Goal: Task Accomplishment & Management: Complete application form

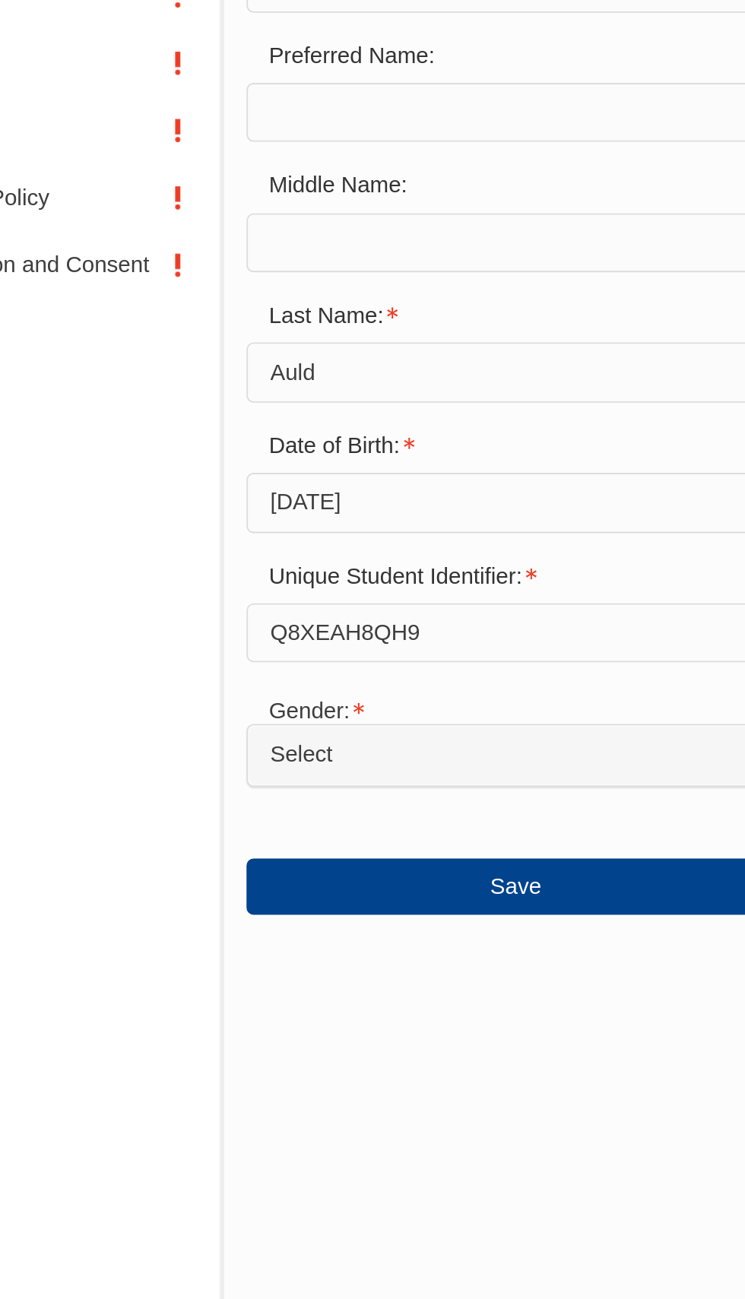
scroll to position [376, 0]
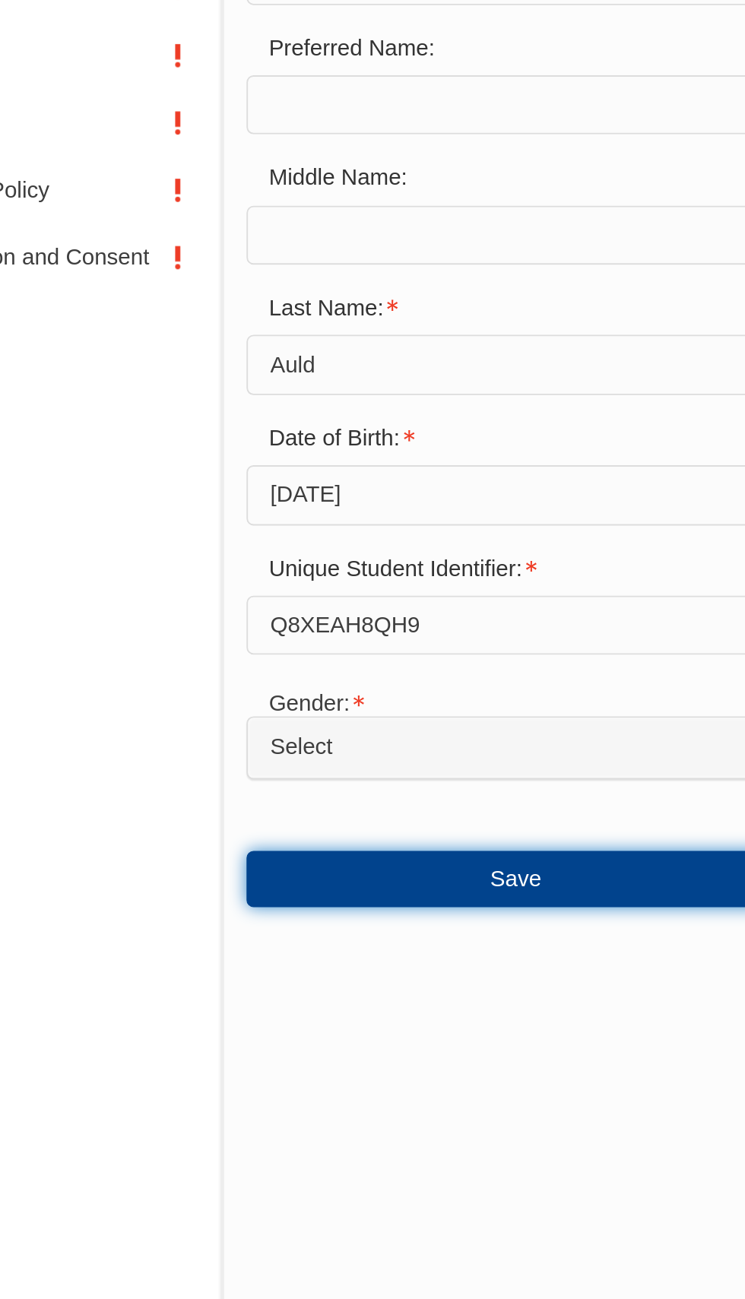
click at [395, 816] on button "Save" at bounding box center [405, 801] width 292 height 30
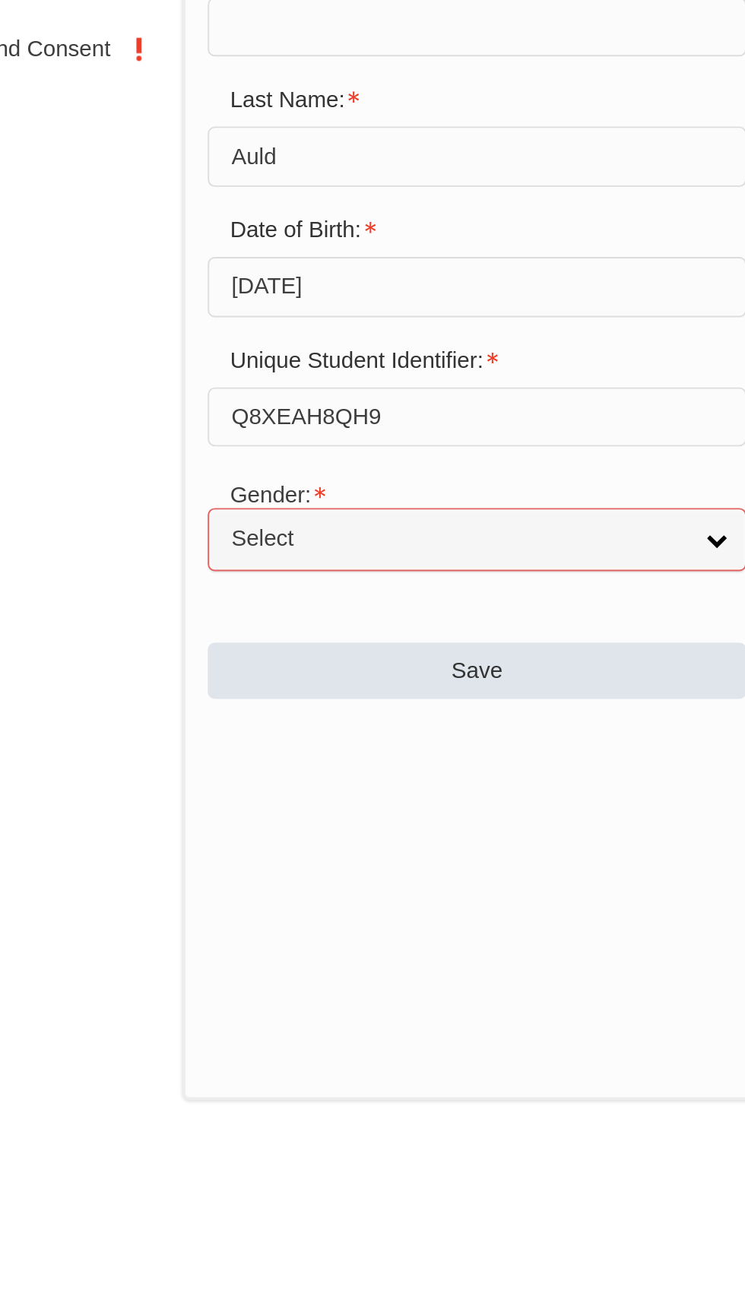
scroll to position [562, 0]
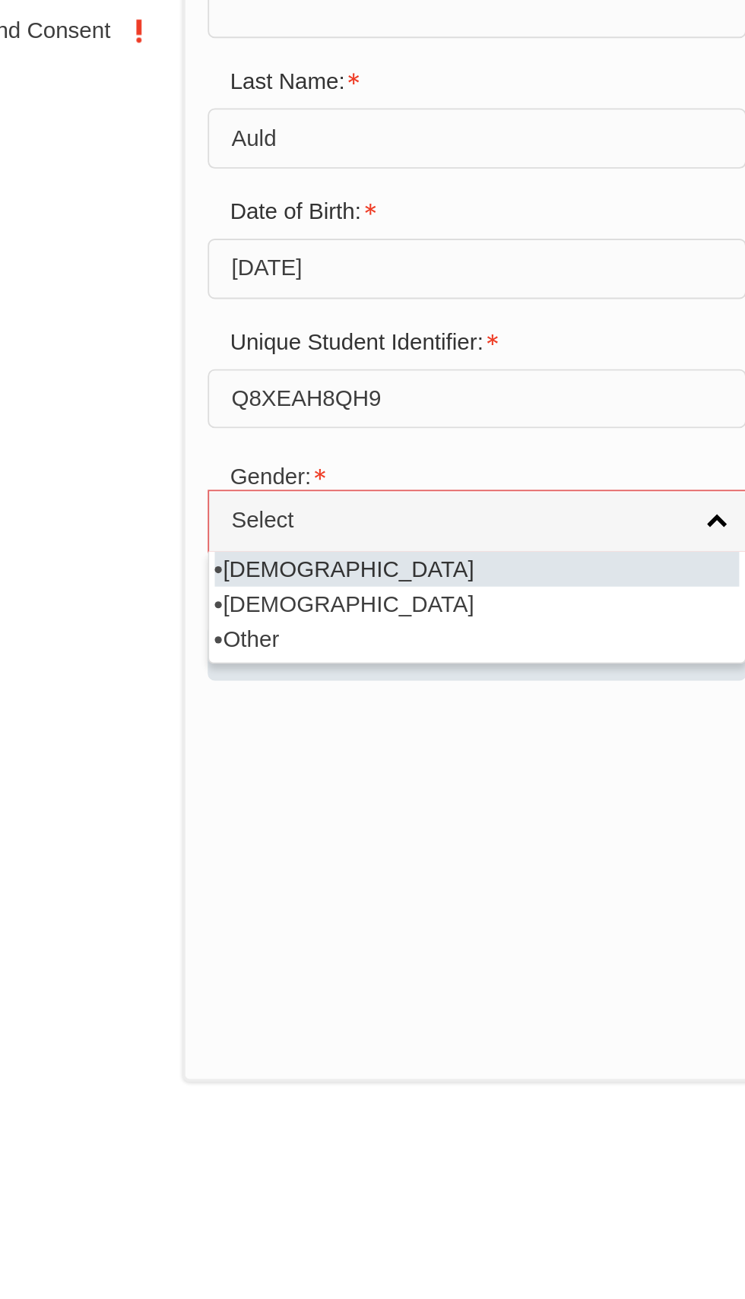
select select "M"
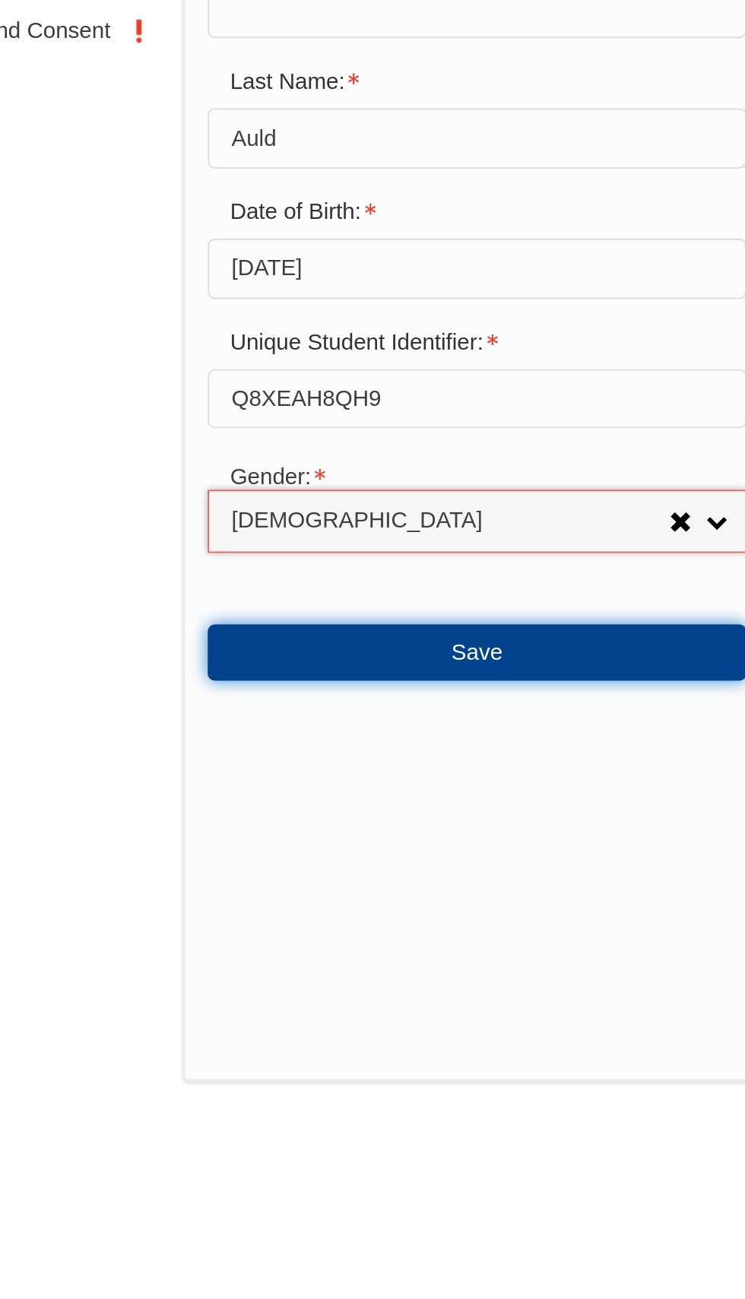
click at [381, 631] on button "Save" at bounding box center [405, 615] width 292 height 30
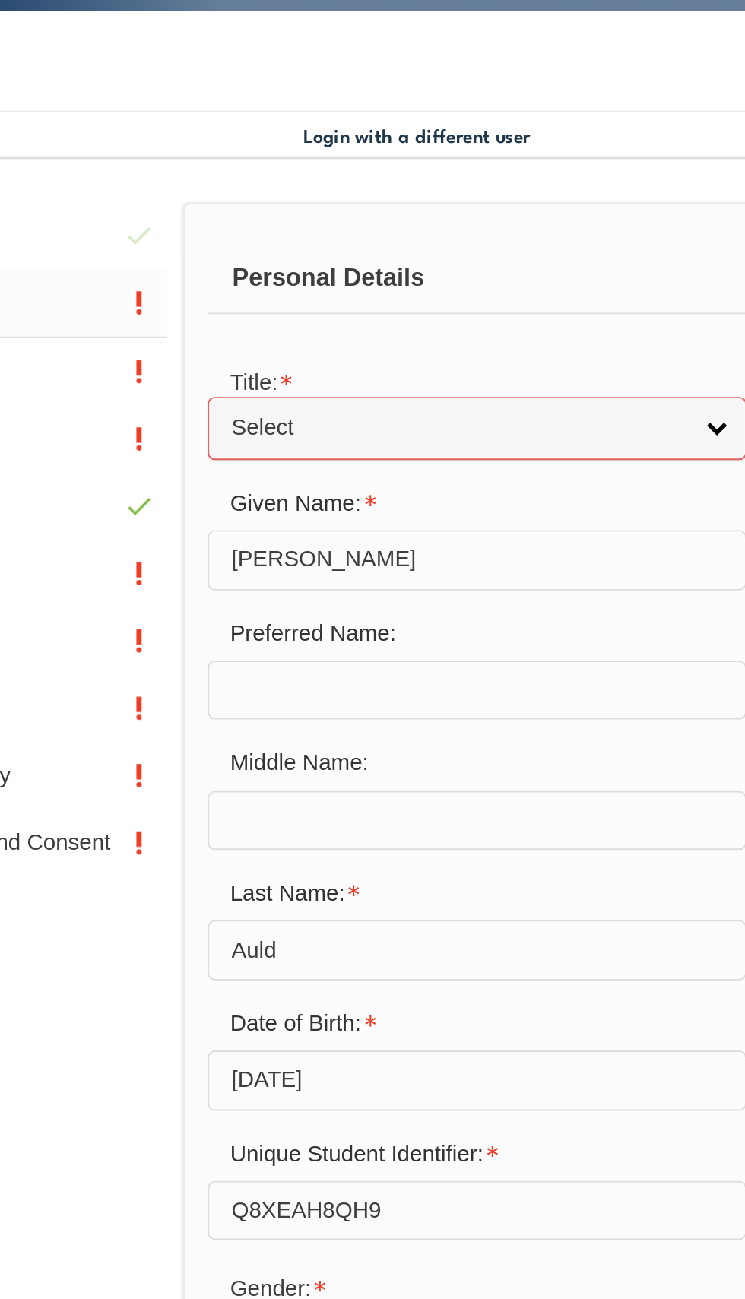
scroll to position [144, 0]
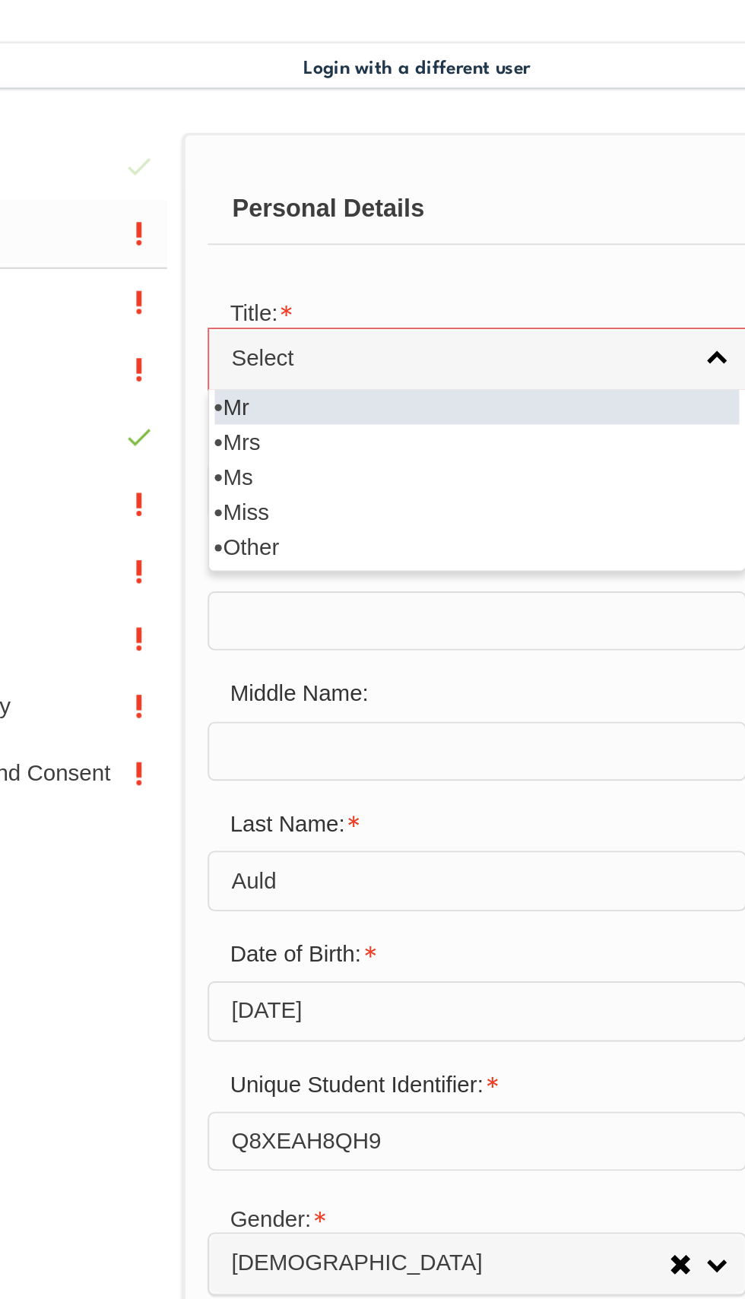
select select "Mr"
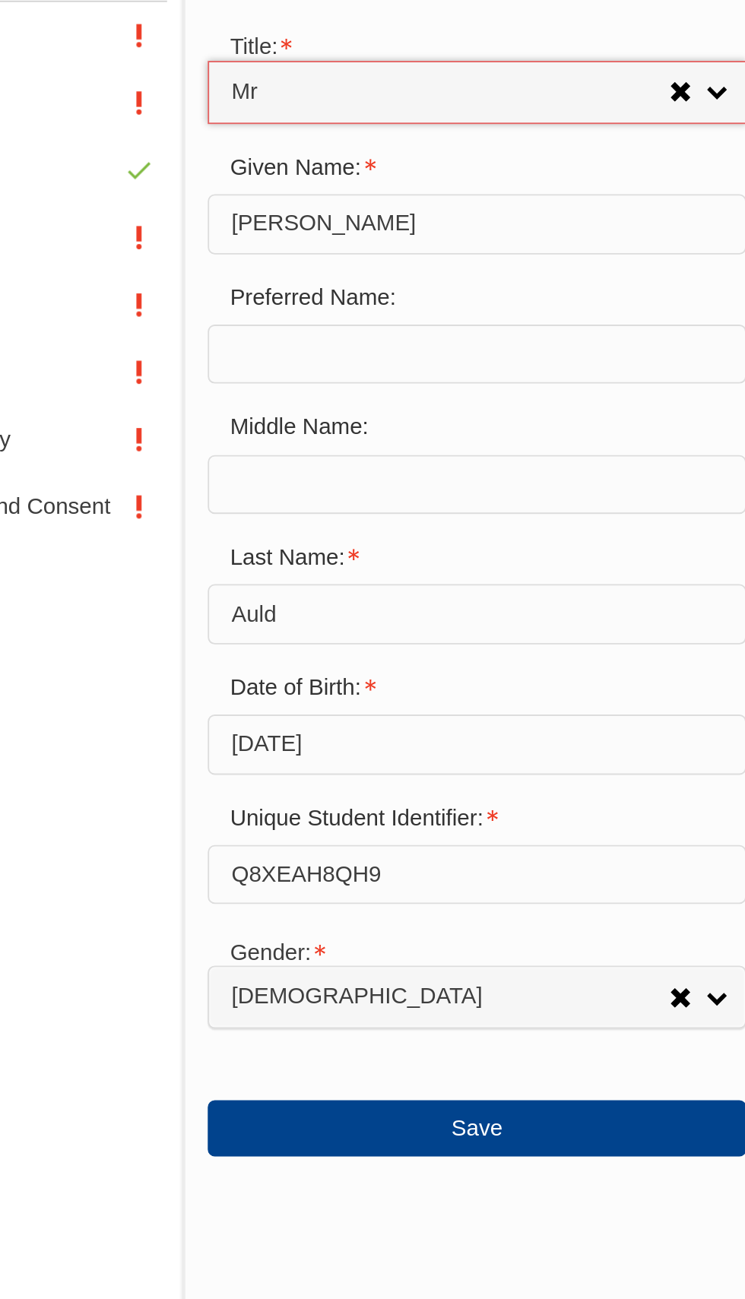
click at [286, 629] on input "text" at bounding box center [405, 613] width 292 height 32
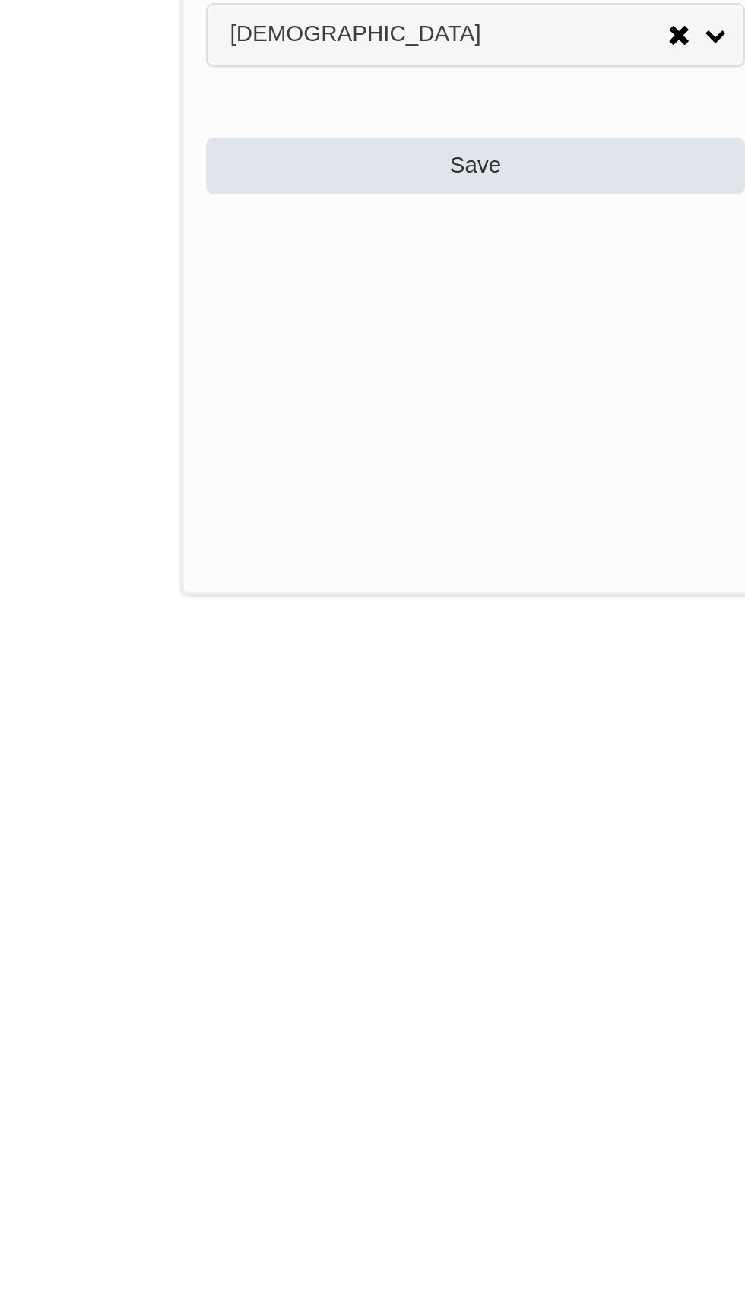
type input "[PERSON_NAME]"
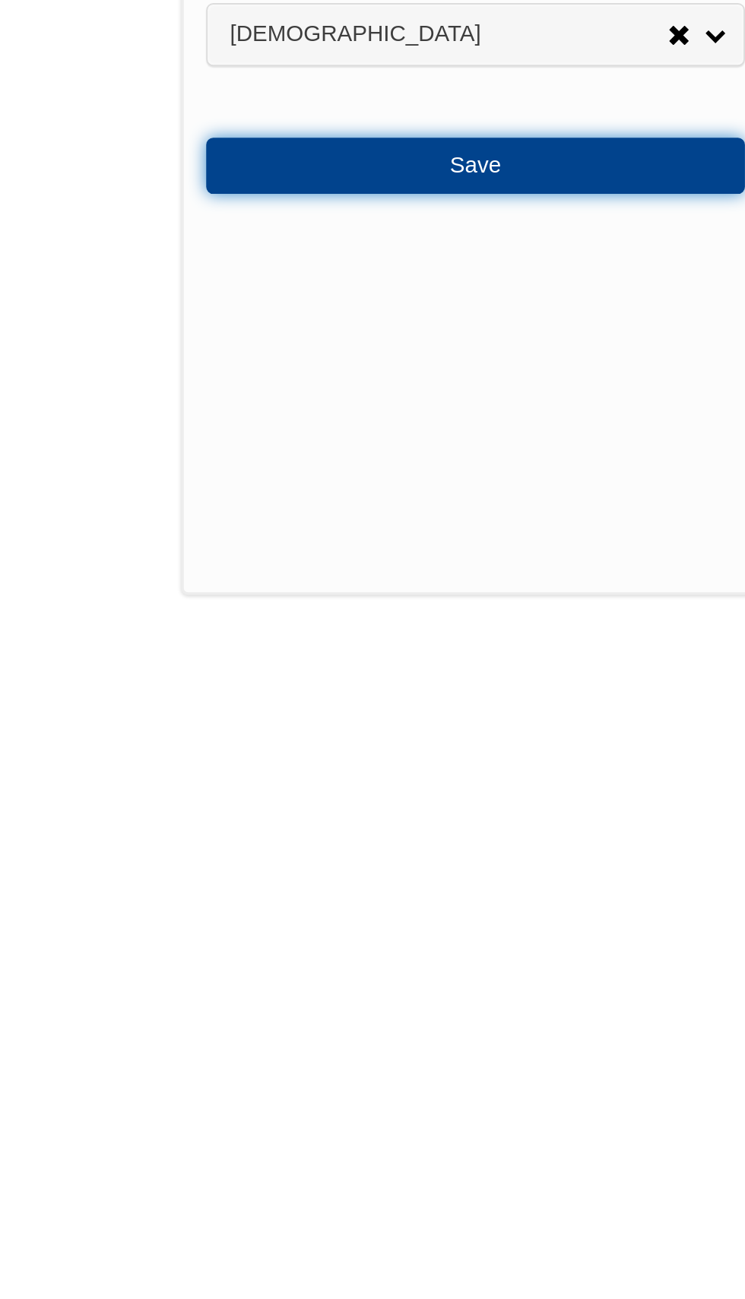
click at [387, 1049] on button "Save" at bounding box center [405, 1034] width 292 height 30
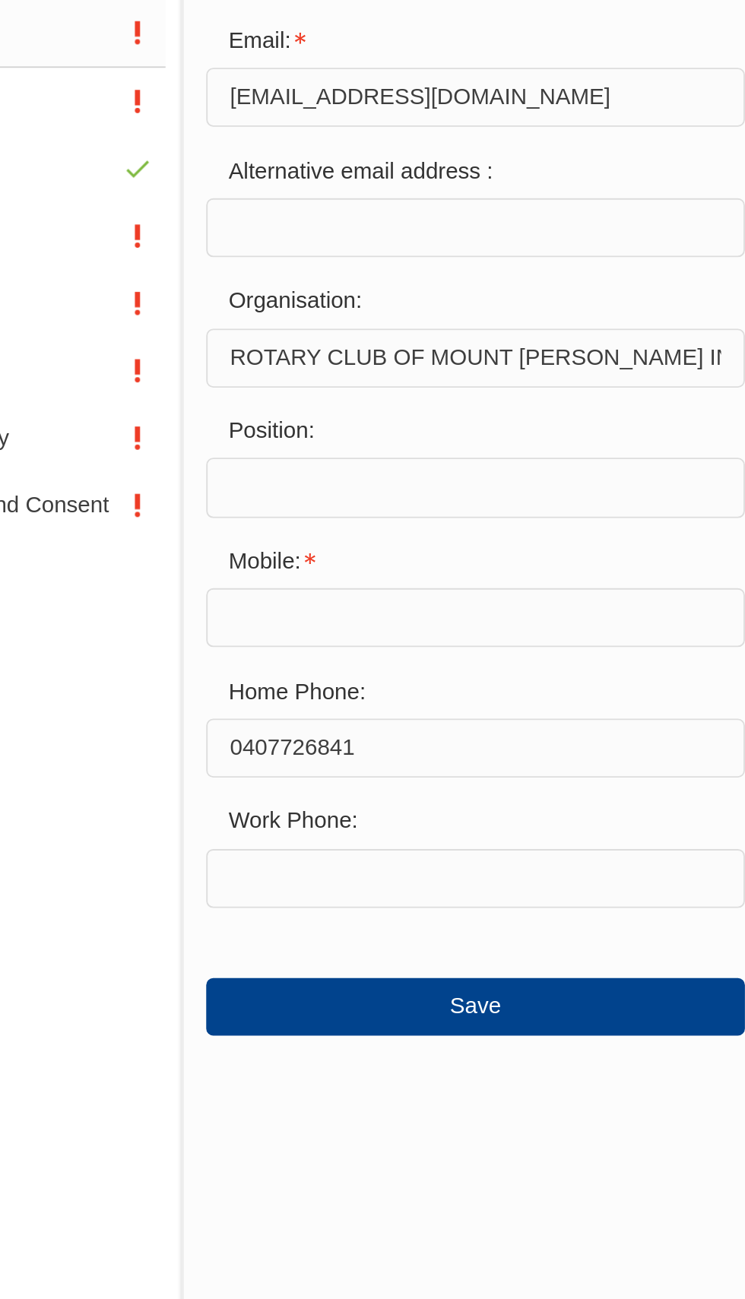
scroll to position [333, 0]
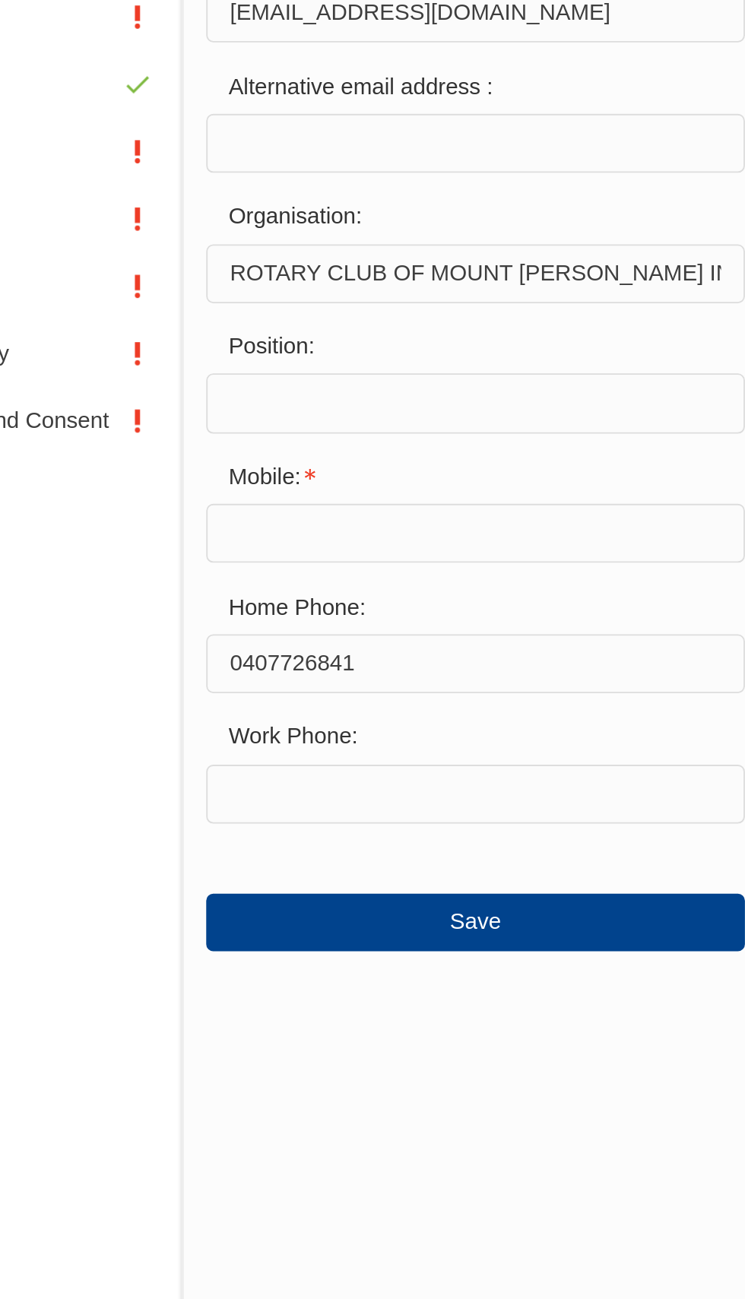
click at [276, 584] on input "text" at bounding box center [405, 568] width 292 height 32
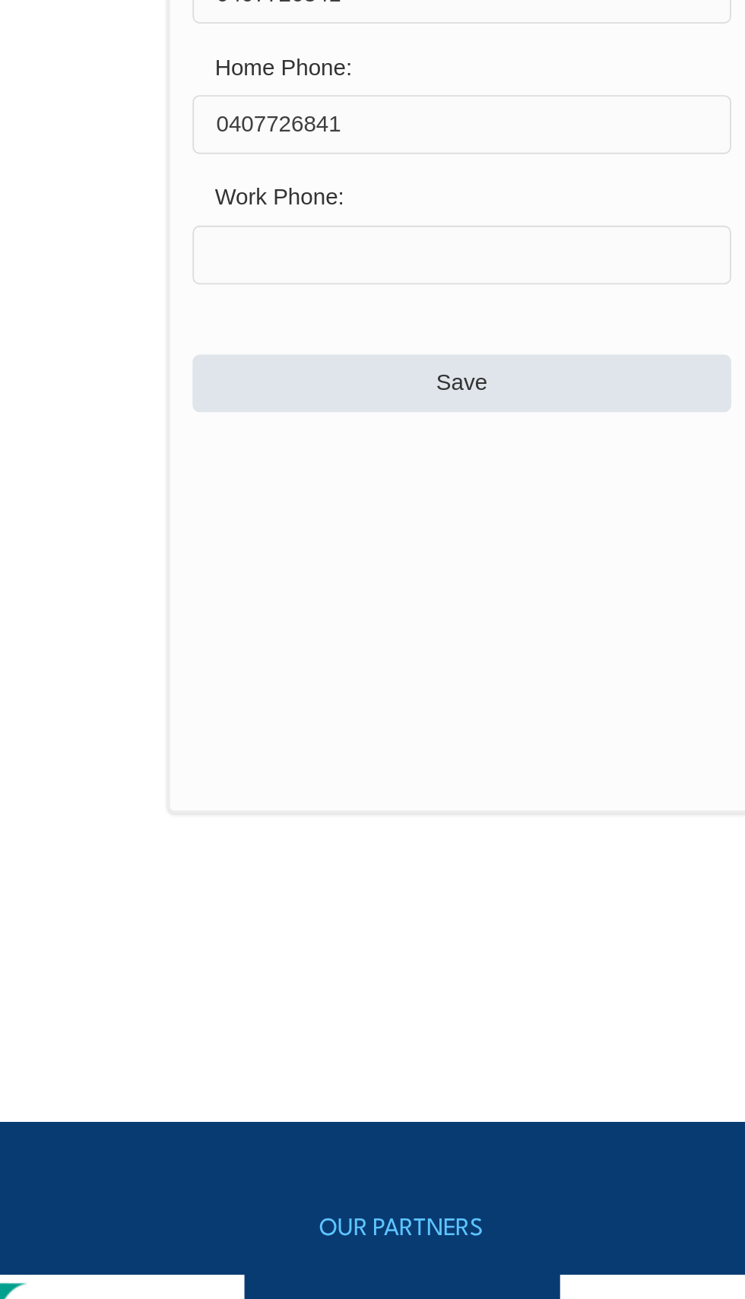
type input "0407726841"
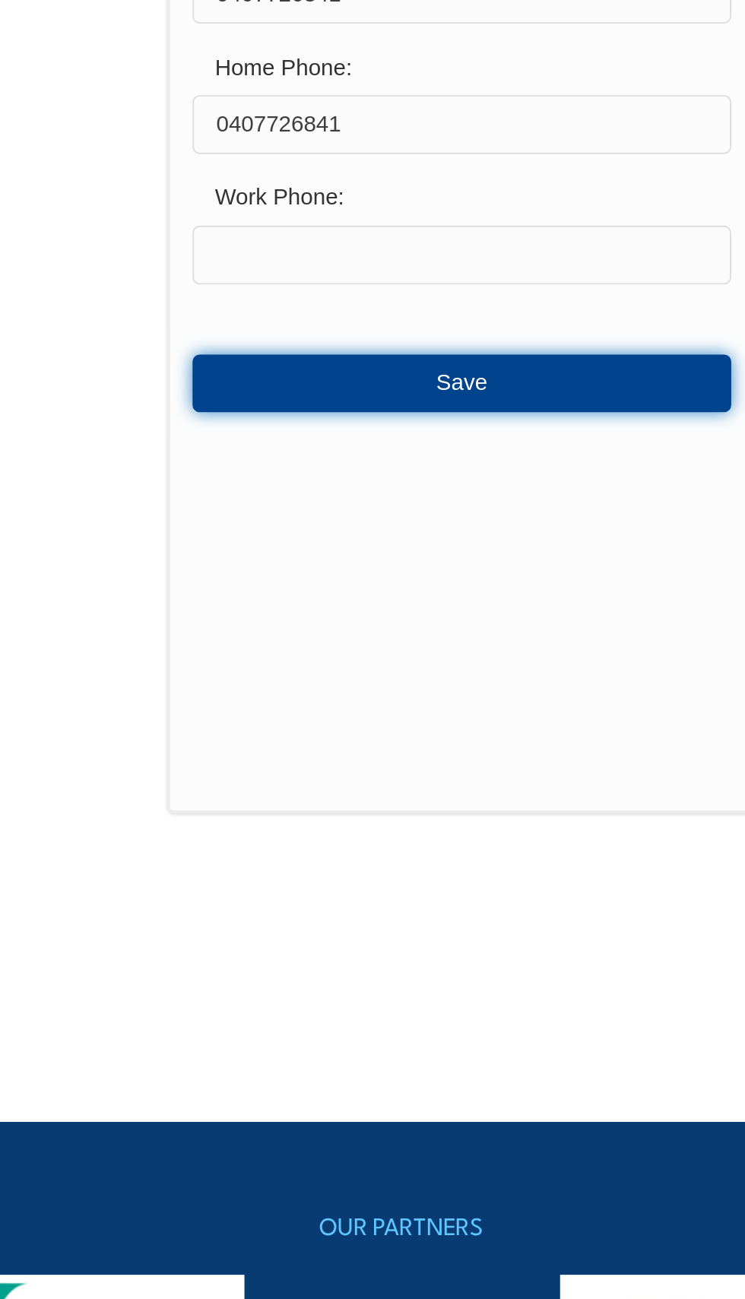
click at [384, 796] on button "Save" at bounding box center [405, 780] width 292 height 30
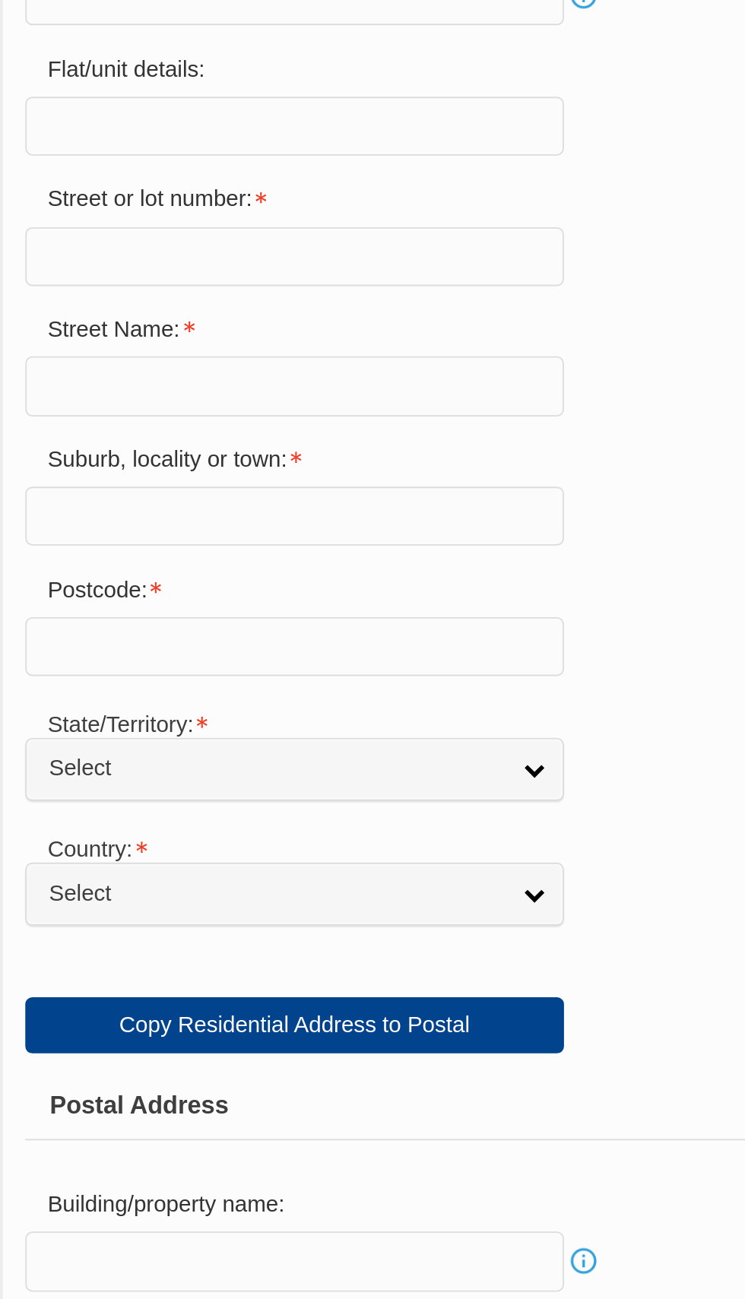
scroll to position [288, 0]
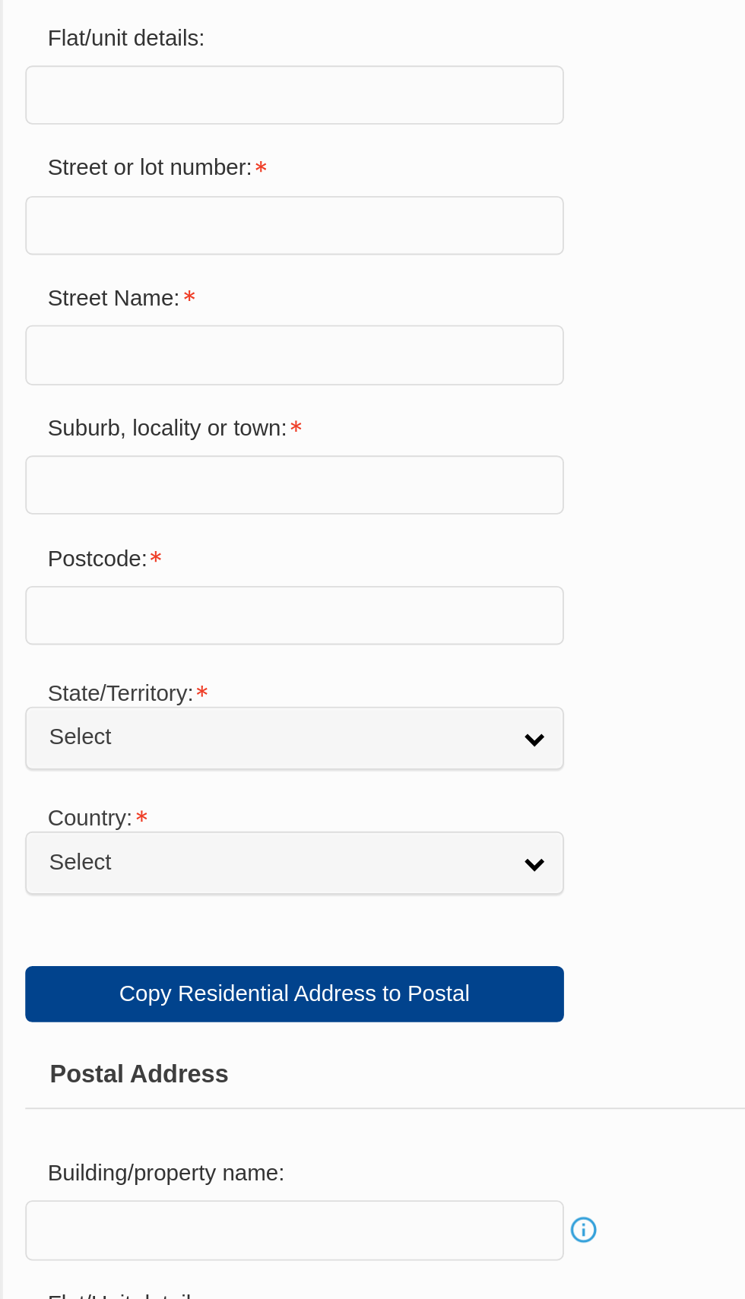
click at [280, 580] on input "text" at bounding box center [405, 564] width 292 height 32
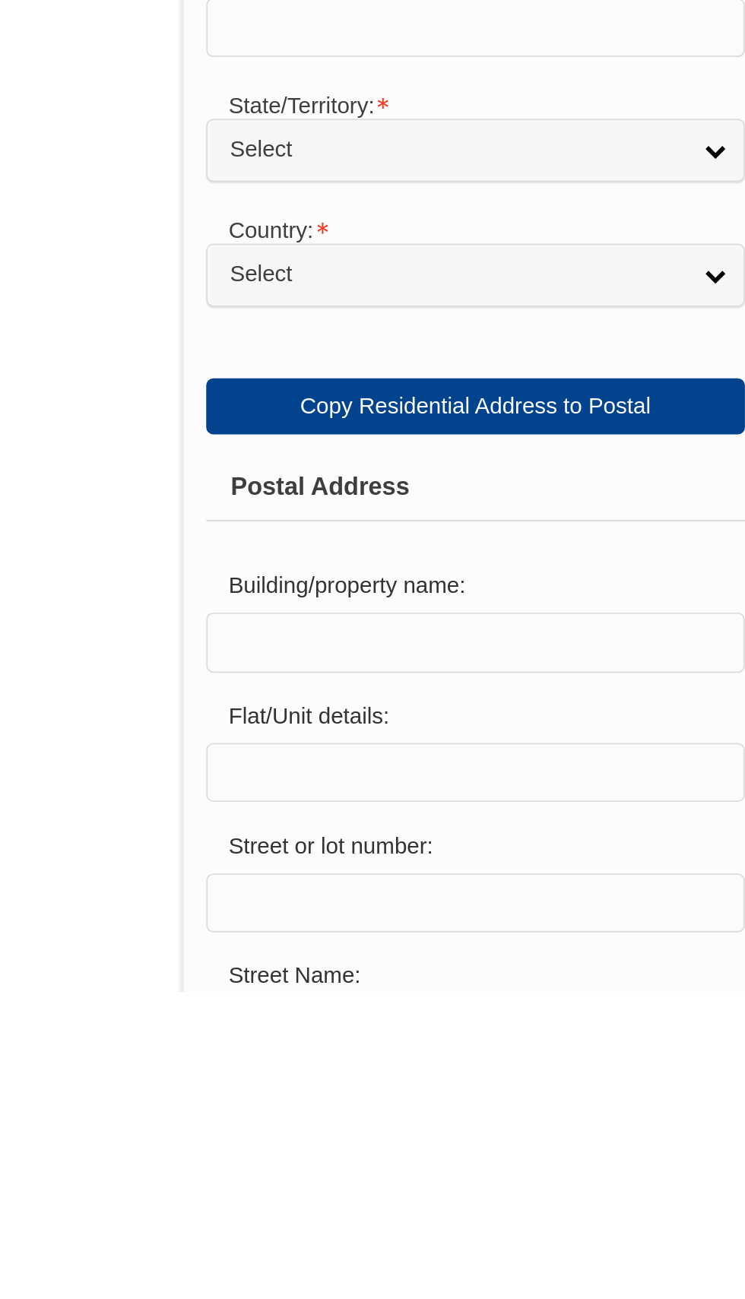
type input "3 EllenCourt"
click at [273, 651] on input "text" at bounding box center [405, 635] width 292 height 32
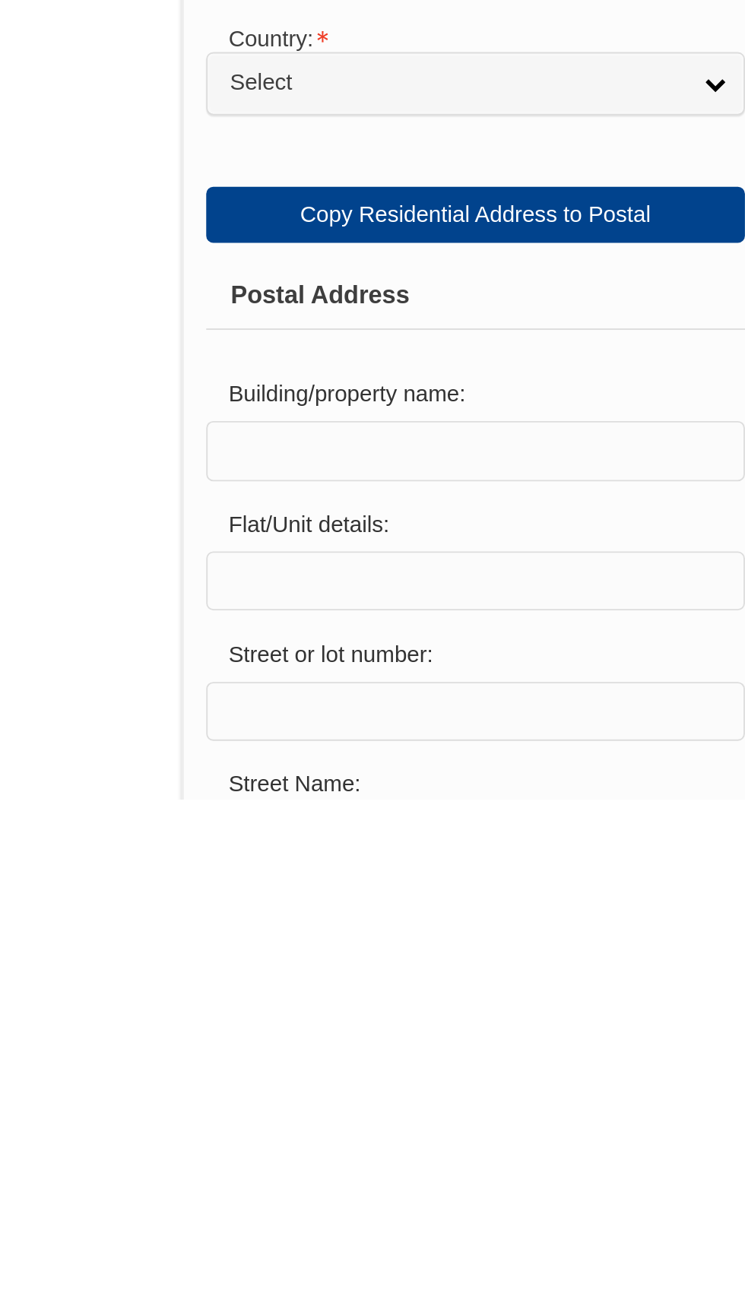
type input "[STREET_ADDRESS][PERSON_NAME]"
click at [274, 722] on input "text" at bounding box center [405, 706] width 292 height 32
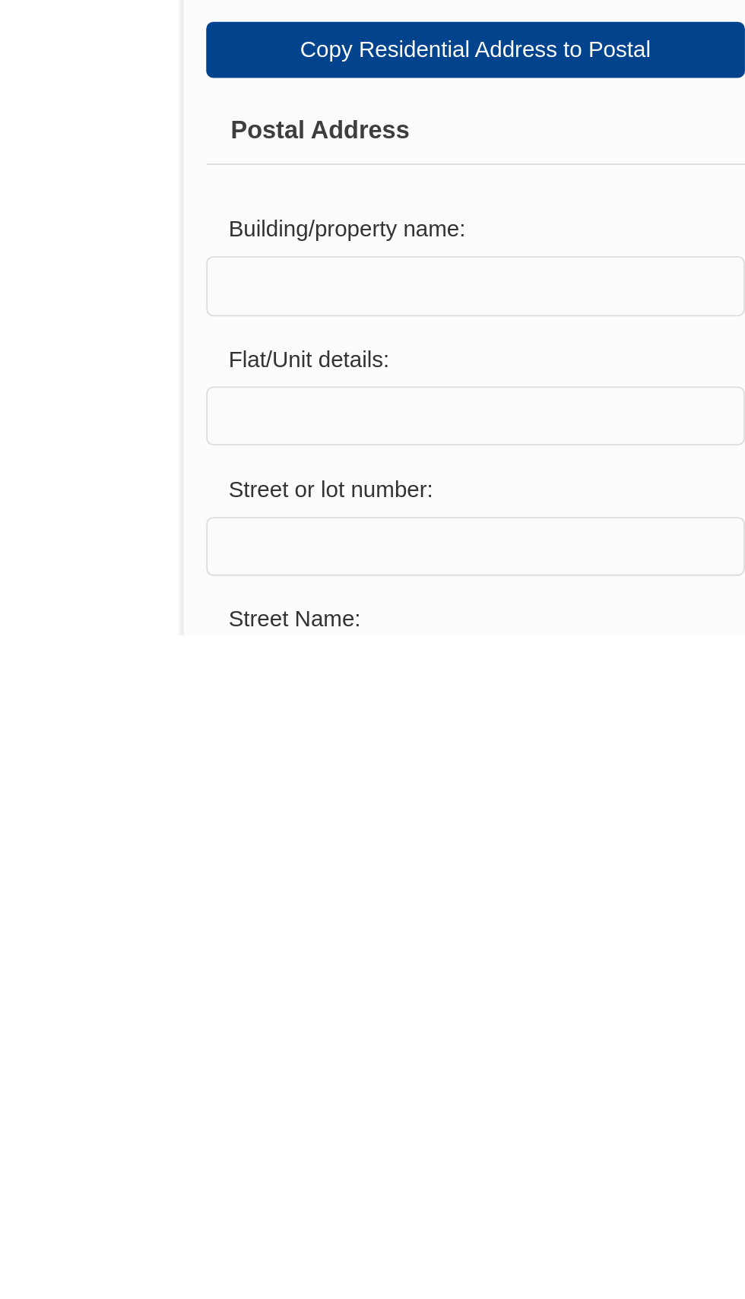
type input "Mount [PERSON_NAME]"
click at [278, 793] on input "text" at bounding box center [405, 777] width 292 height 32
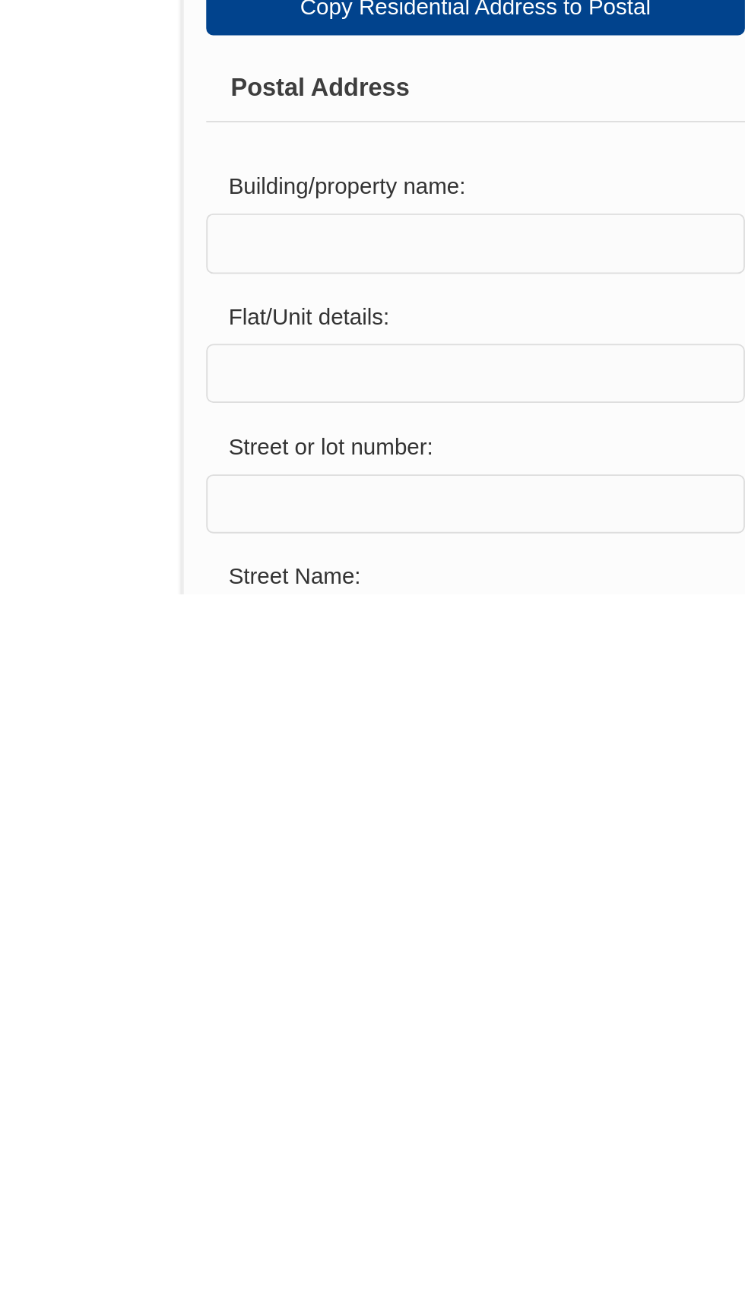
scroll to position [289, 0]
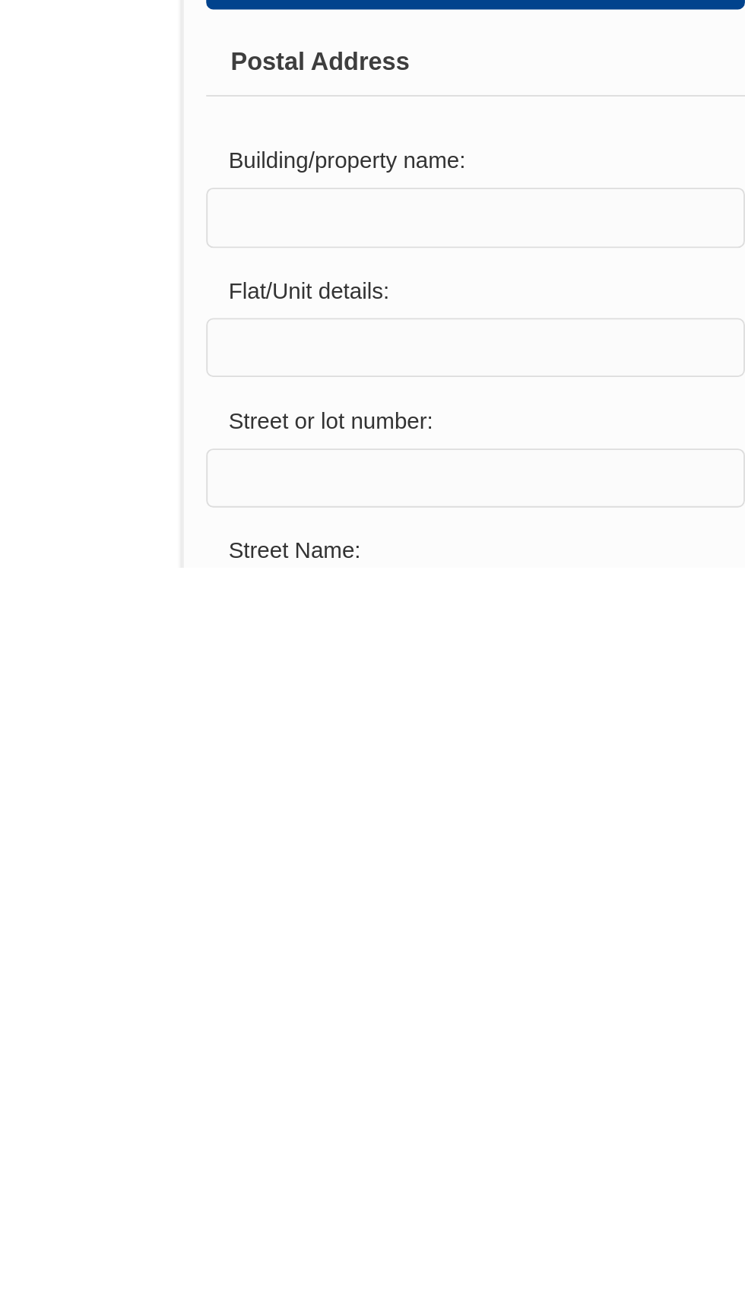
type input "5251"
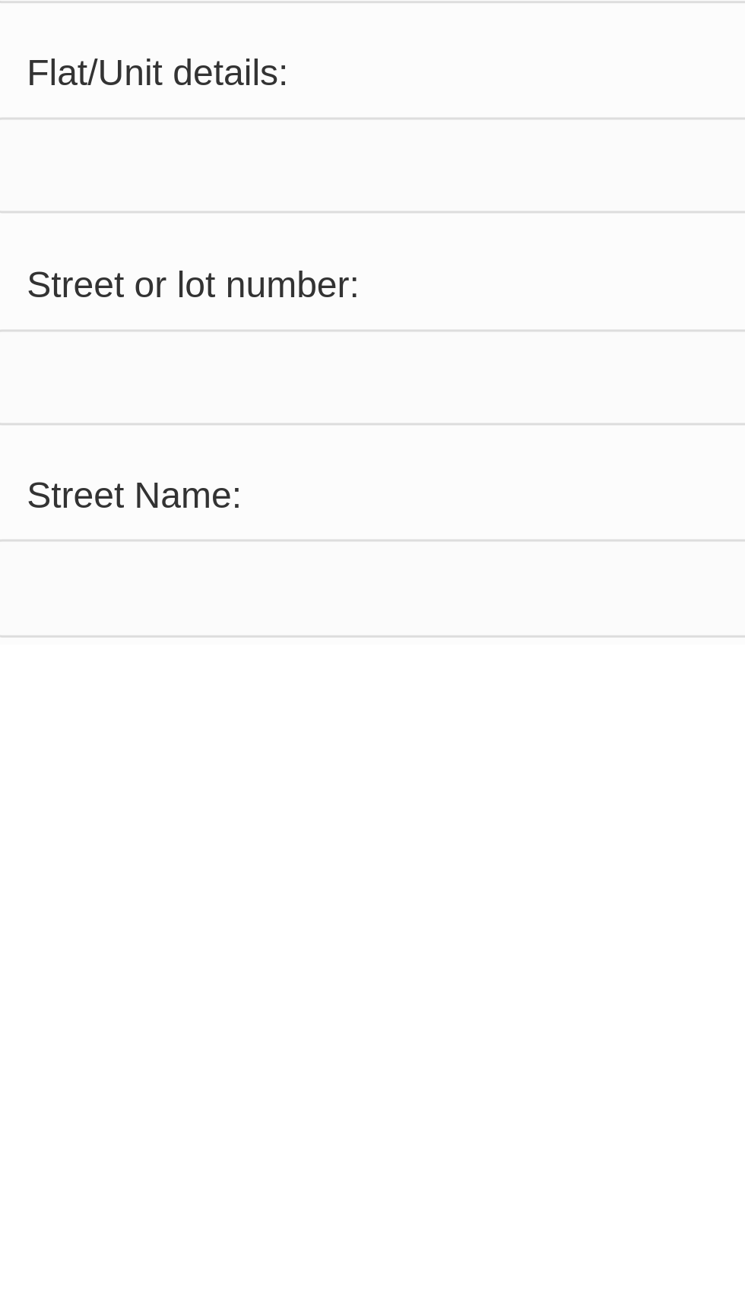
scroll to position [7, 0]
select select "SA"
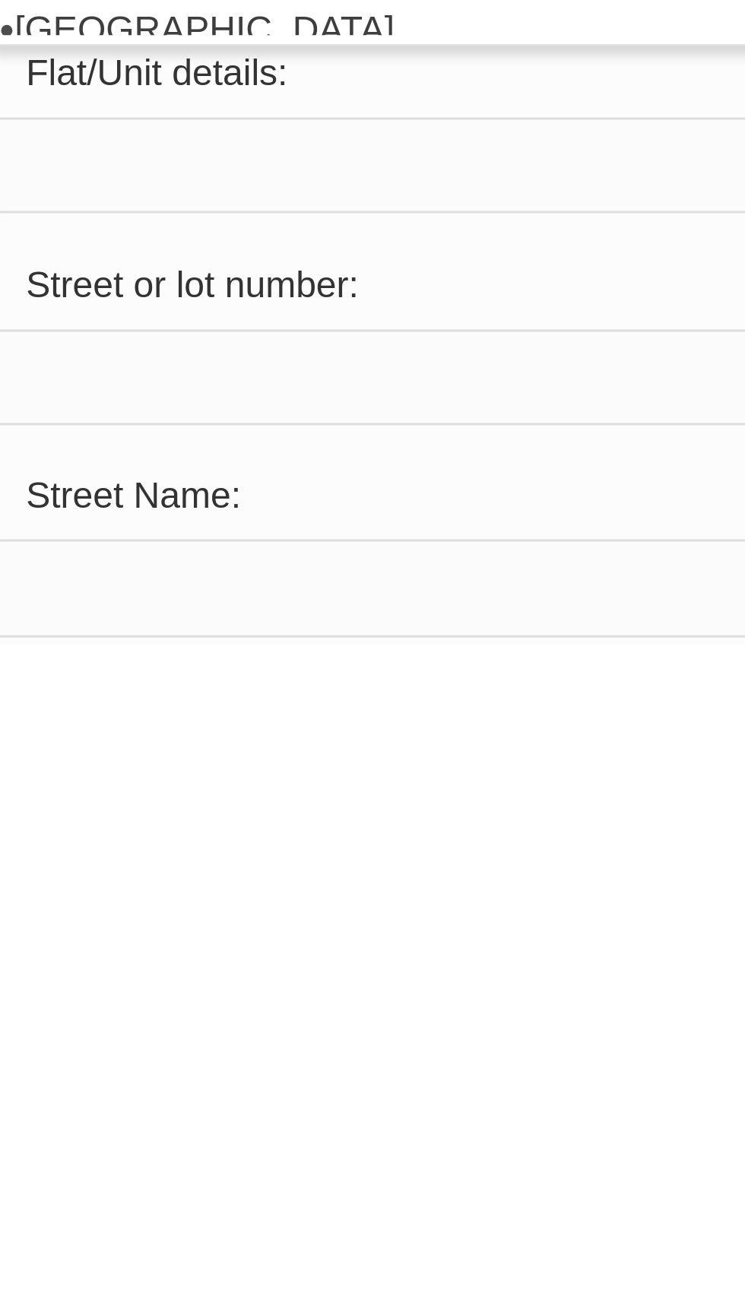
click at [275, 910] on input "text" at bounding box center [405, 899] width 284 height 21
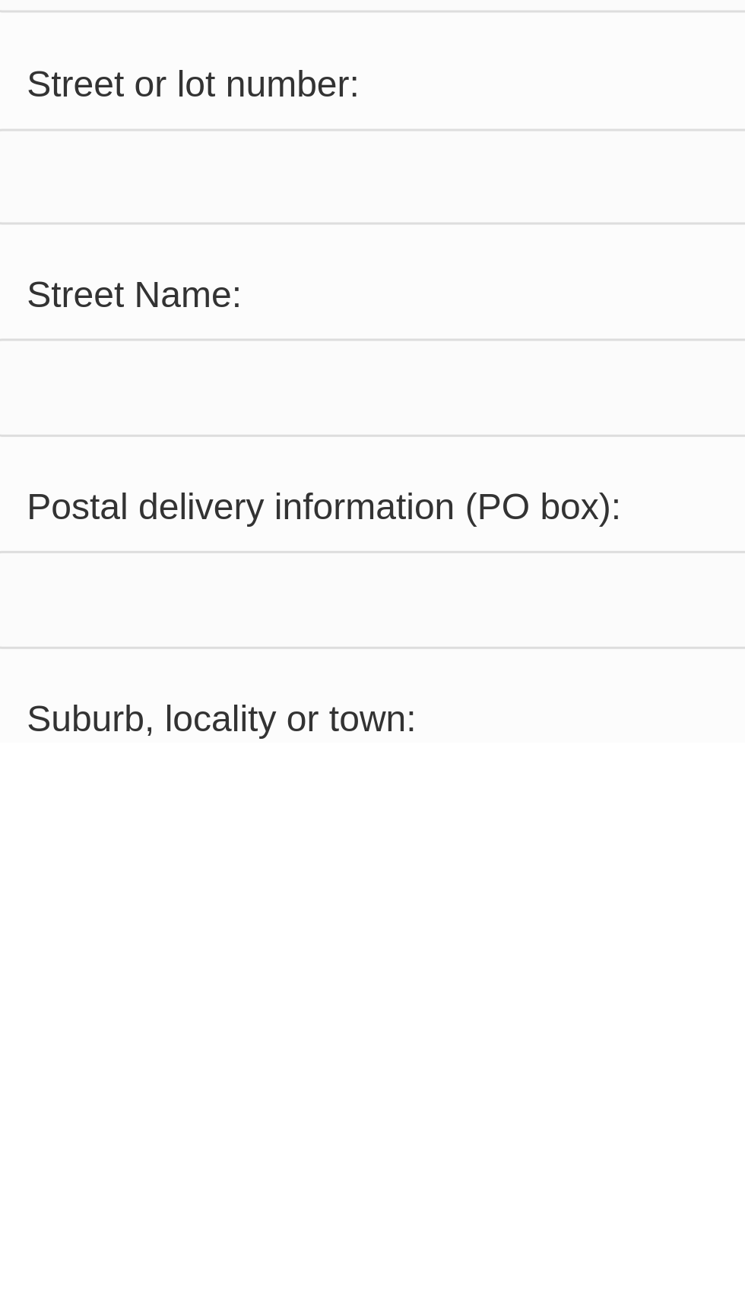
scroll to position [316, 0]
select select "1101"
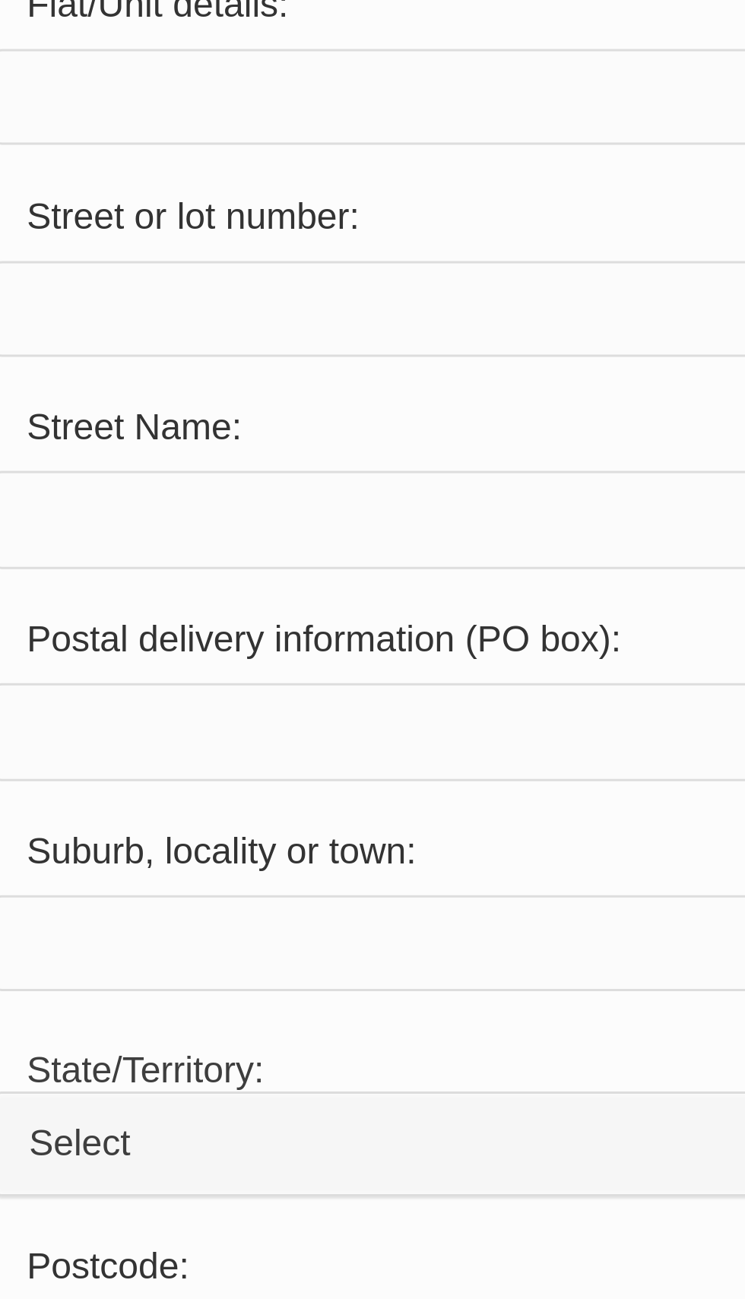
scroll to position [580, 0]
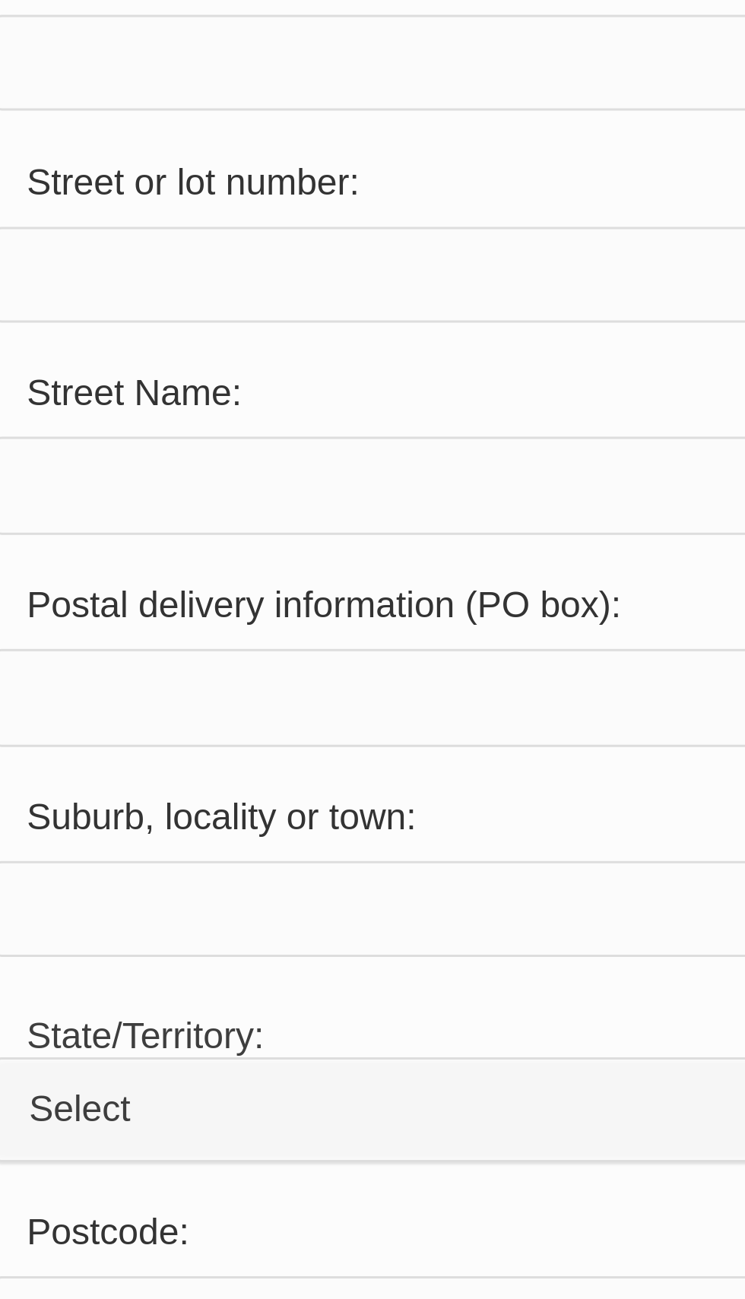
click at [353, 704] on link "Copy Residential Address to Postal" at bounding box center [405, 688] width 292 height 30
type input "3 EllenCourt"
type input "[STREET_ADDRESS][PERSON_NAME]"
type input "Mount [PERSON_NAME]"
select select "SA"
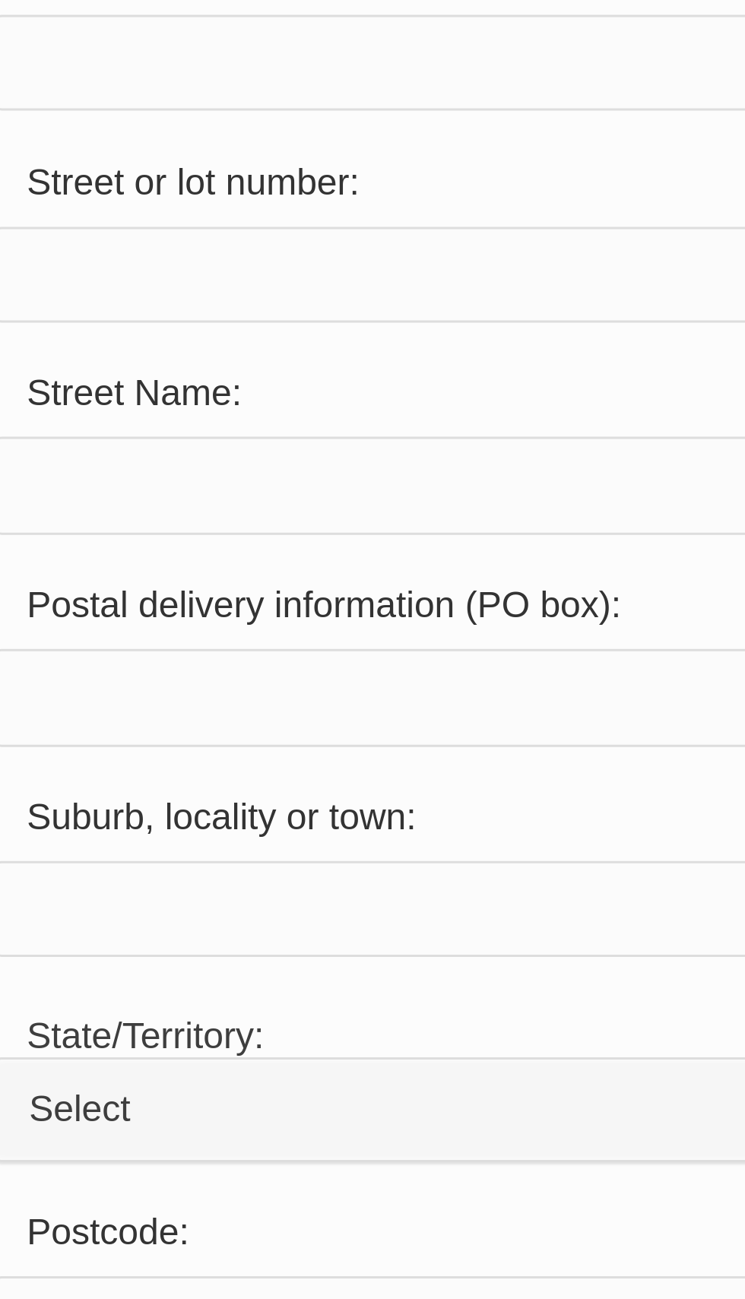
type input "5251"
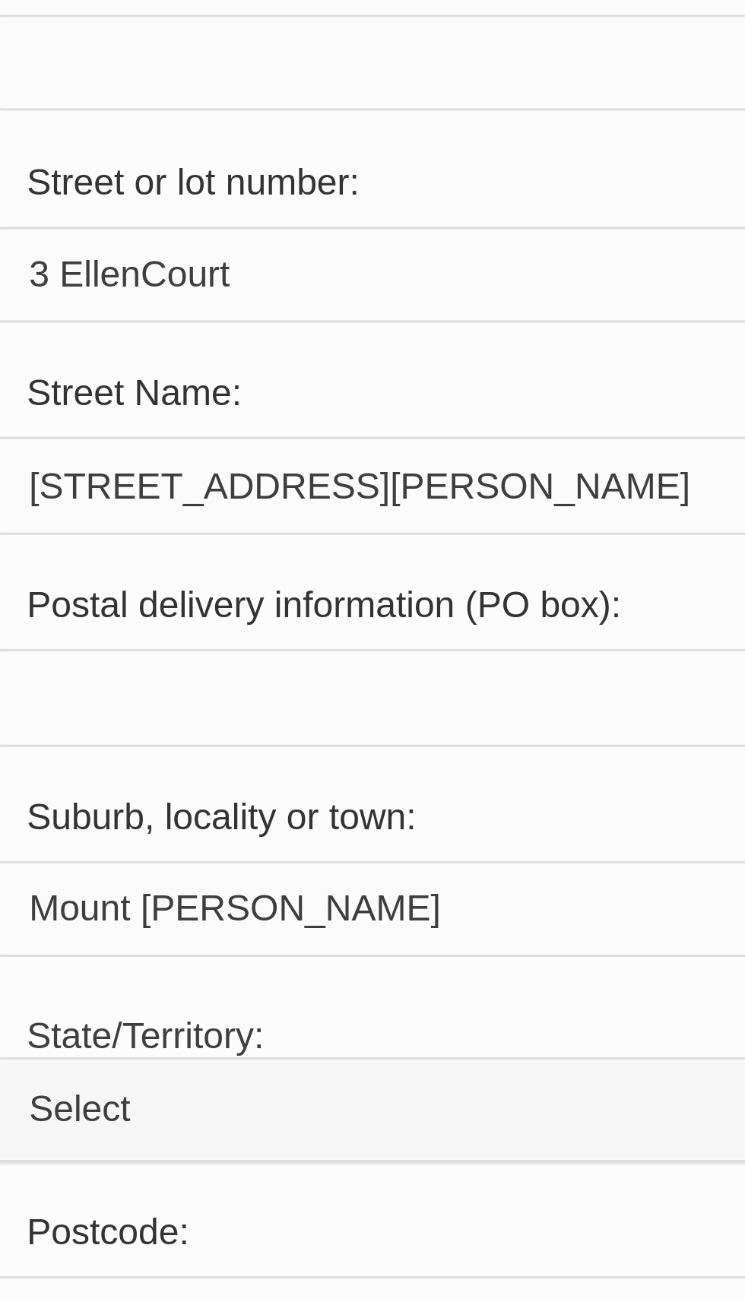
select select "1101"
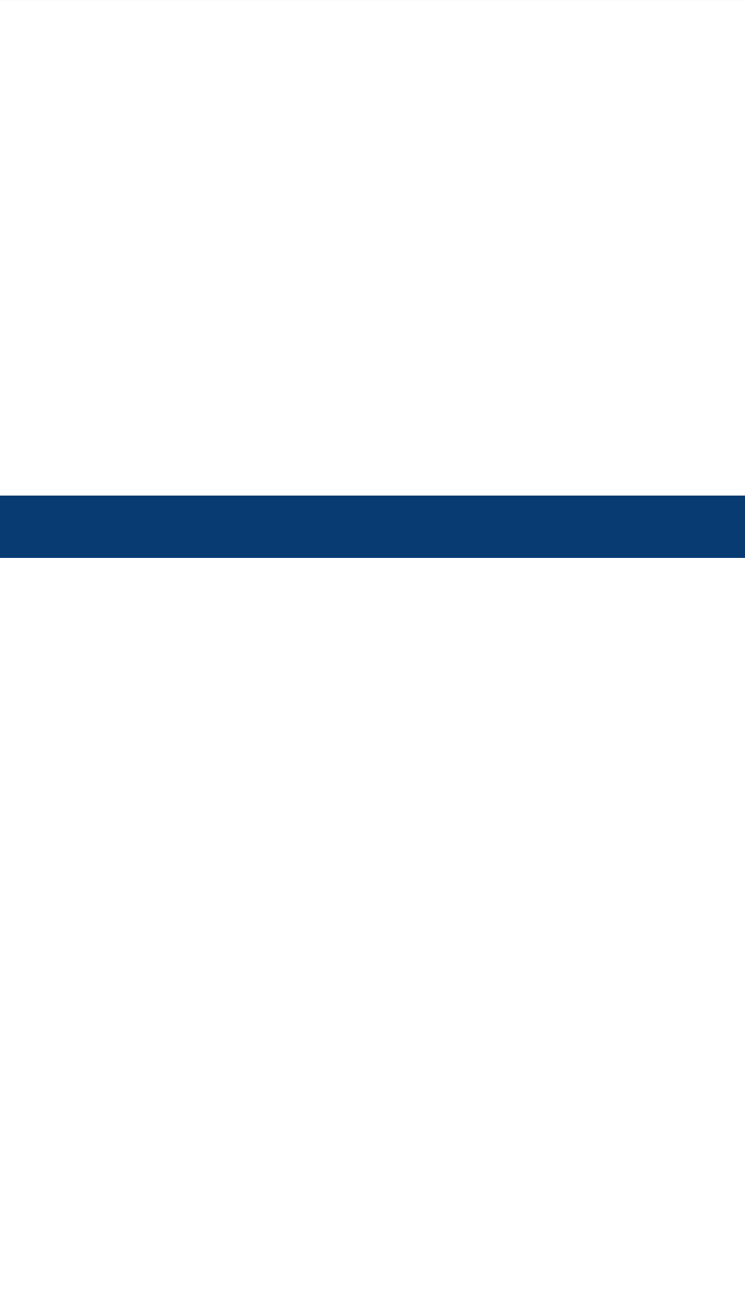
scroll to position [1147, 0]
click at [372, 893] on button "Save" at bounding box center [405, 878] width 292 height 30
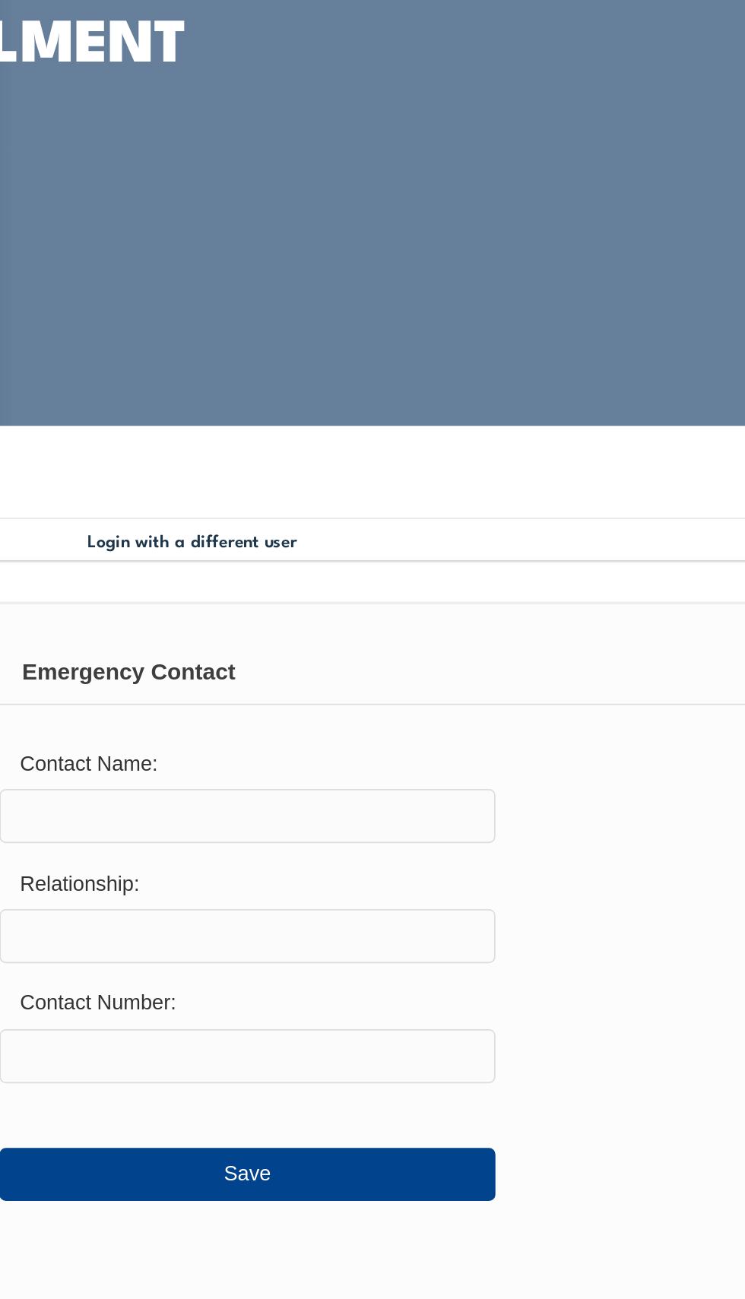
scroll to position [32, 0]
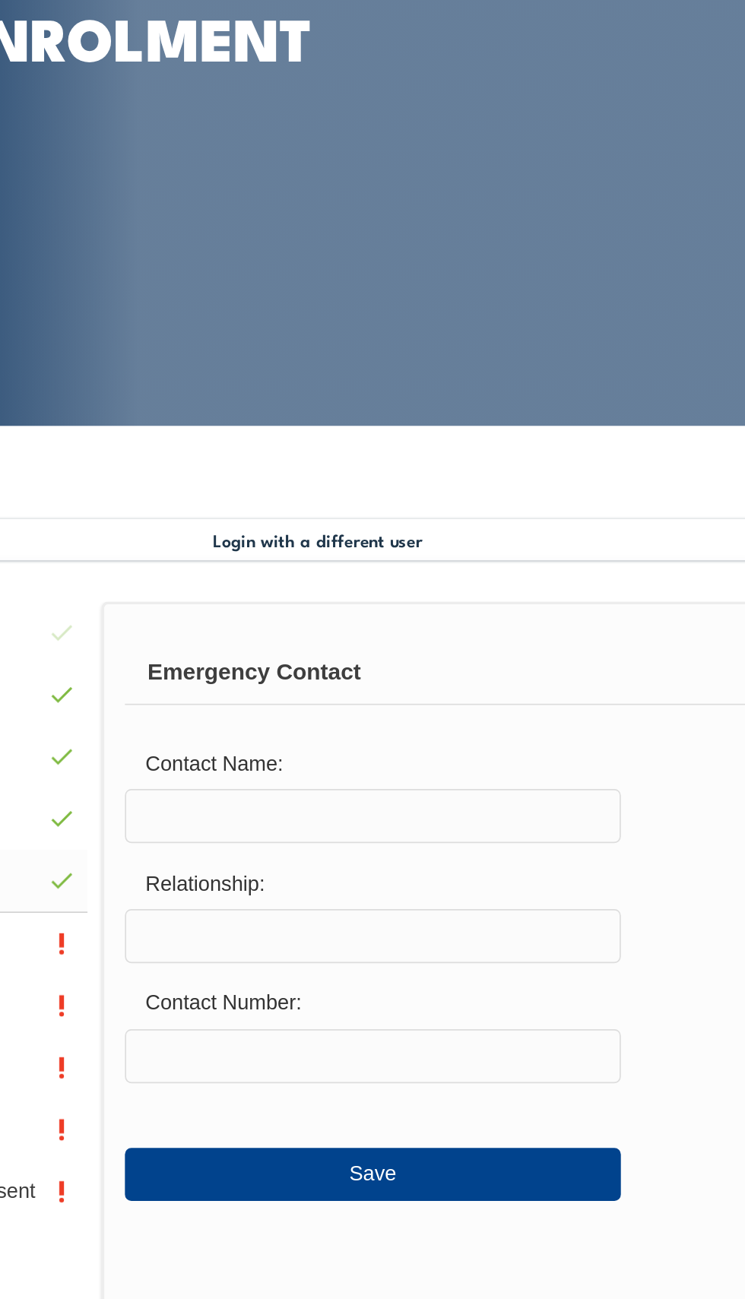
click at [316, 522] on div "Emergency Contact" at bounding box center [487, 503] width 457 height 38
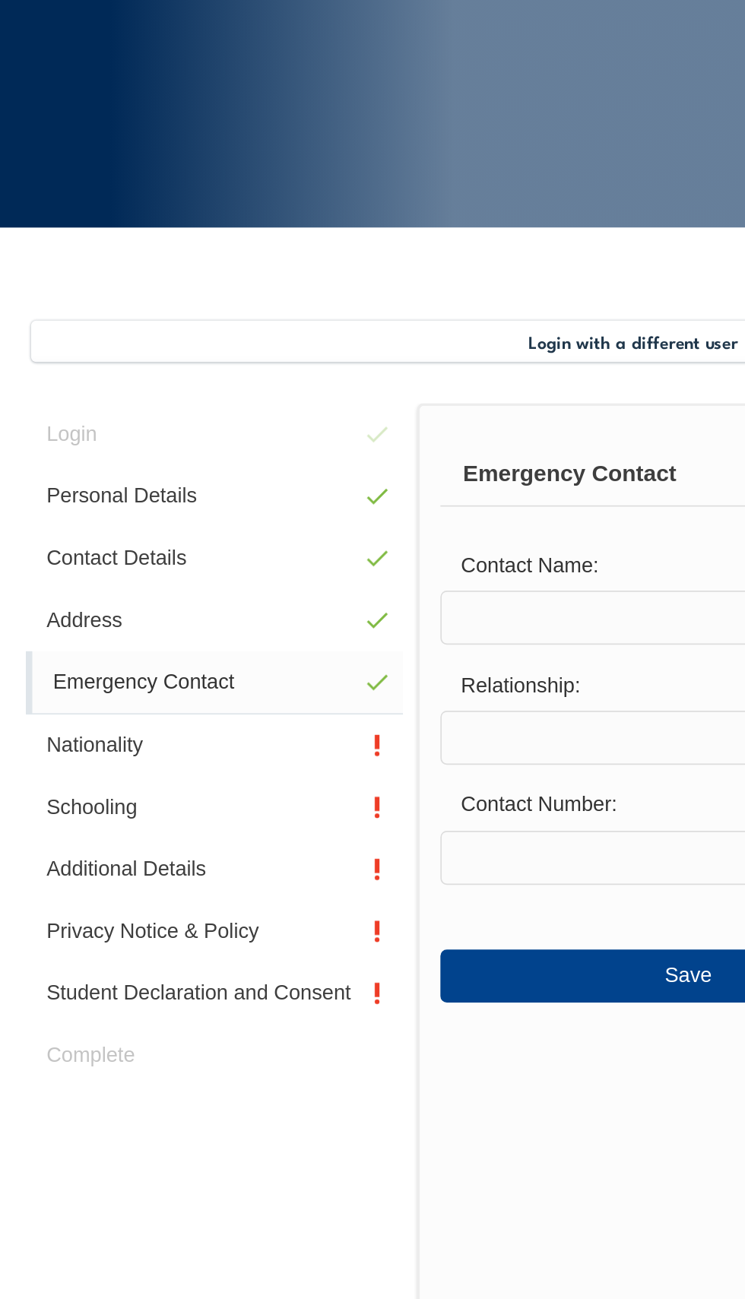
click at [81, 644] on link "Emergency Contact" at bounding box center [126, 625] width 222 height 37
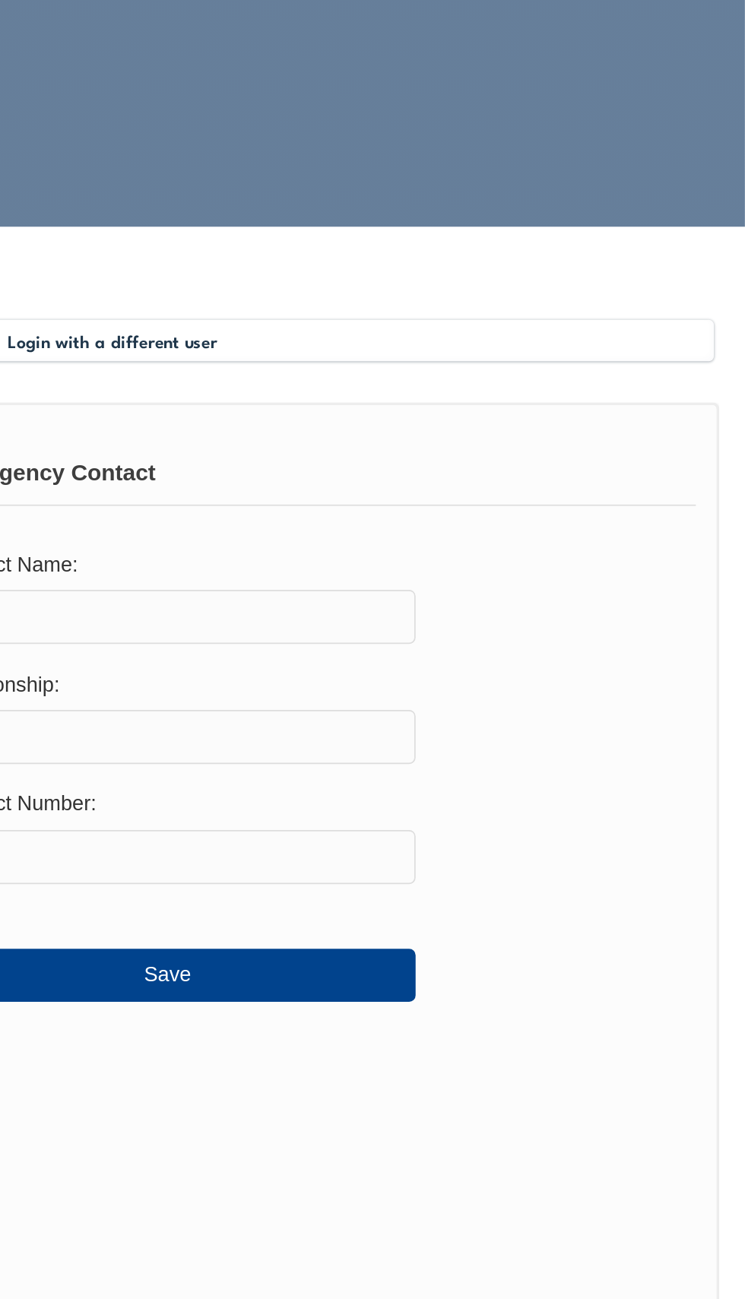
scroll to position [0, 0]
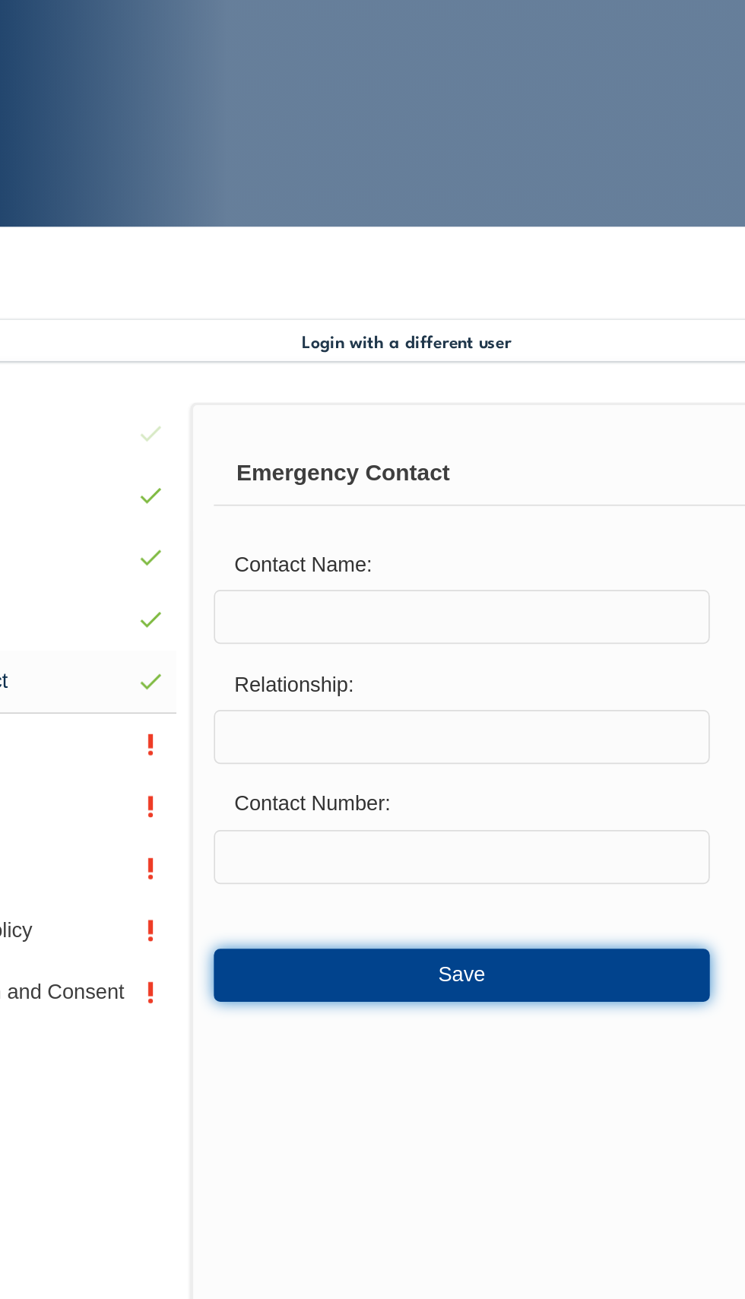
click at [369, 845] on button "Save" at bounding box center [405, 830] width 292 height 30
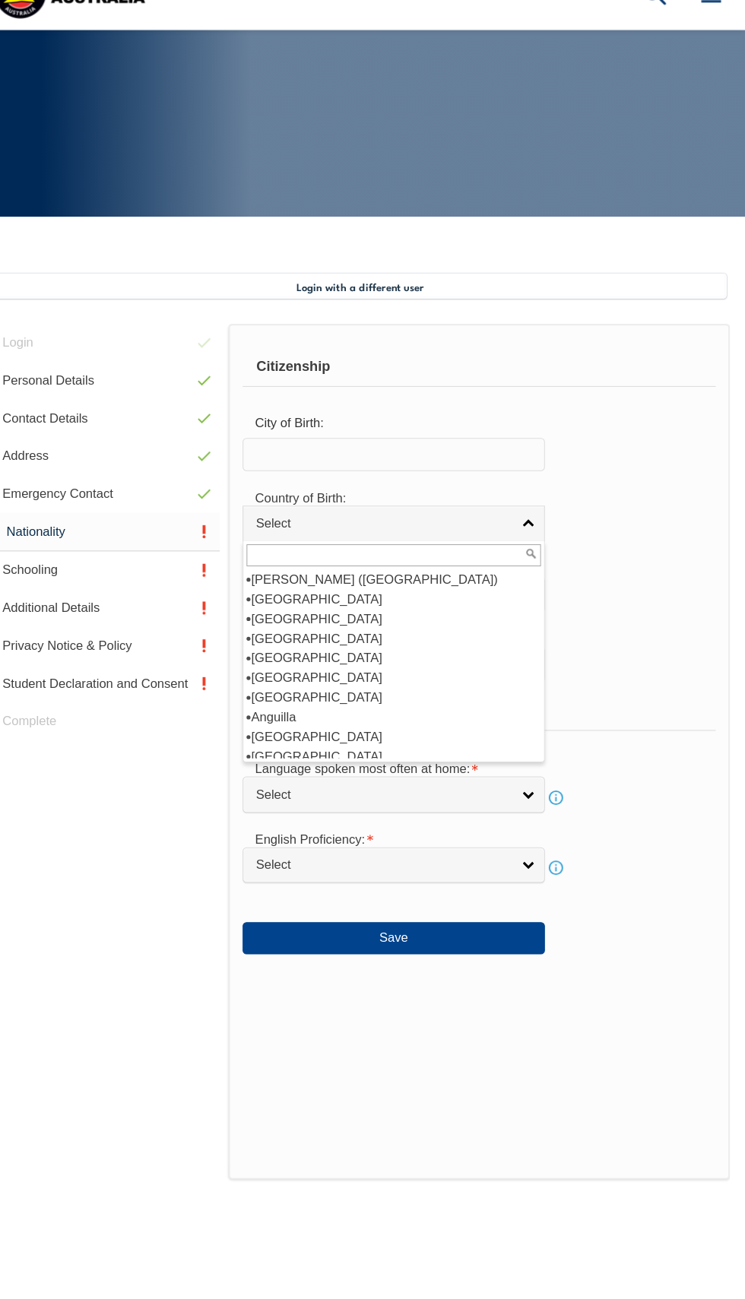
scroll to position [138, 0]
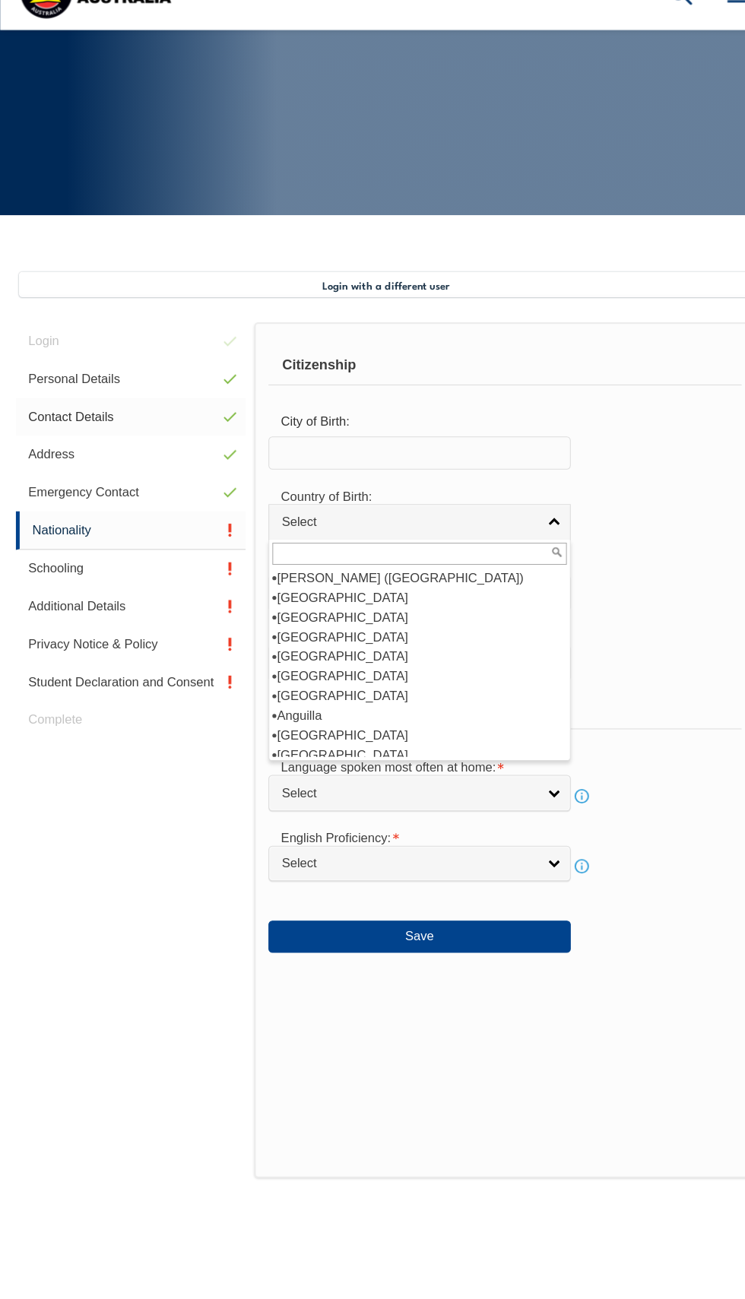
click at [17, 464] on link "Contact Details" at bounding box center [126, 446] width 222 height 36
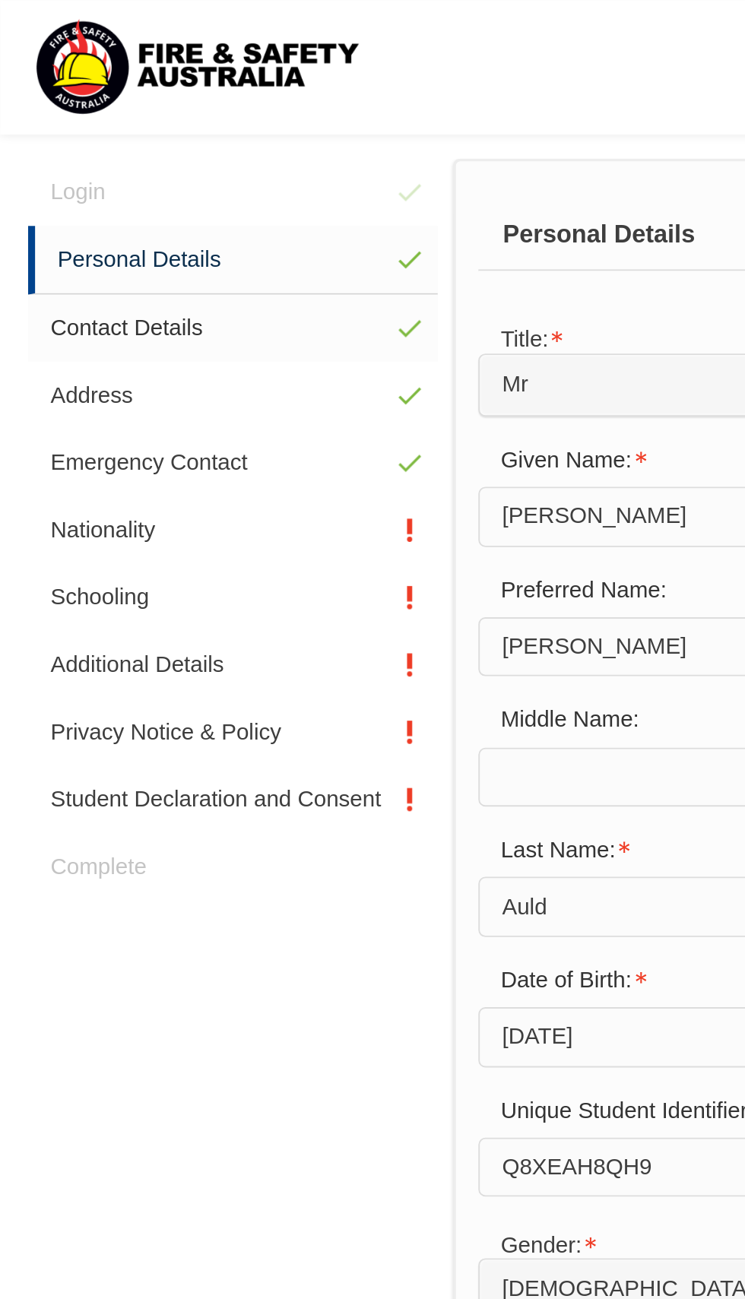
scroll to position [410, 0]
